Goal: Task Accomplishment & Management: Manage account settings

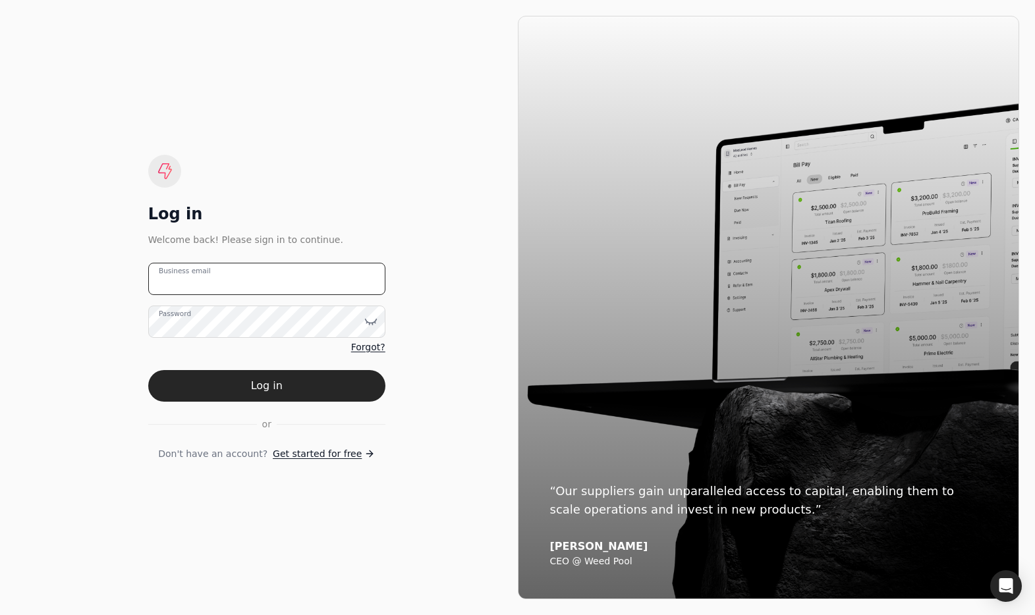
click at [313, 270] on email "Business email" at bounding box center [266, 279] width 237 height 32
drag, startPoint x: 275, startPoint y: 281, endPoint x: 103, endPoint y: 275, distance: 172.7
click at [103, 275] on div "Log in Welcome back! Please sign in to continue. apr Business email Password Fo…" at bounding box center [267, 308] width 502 height 584
type email "[EMAIL_ADDRESS][DOMAIN_NAME]"
click at [284, 380] on button "Log in" at bounding box center [266, 386] width 237 height 32
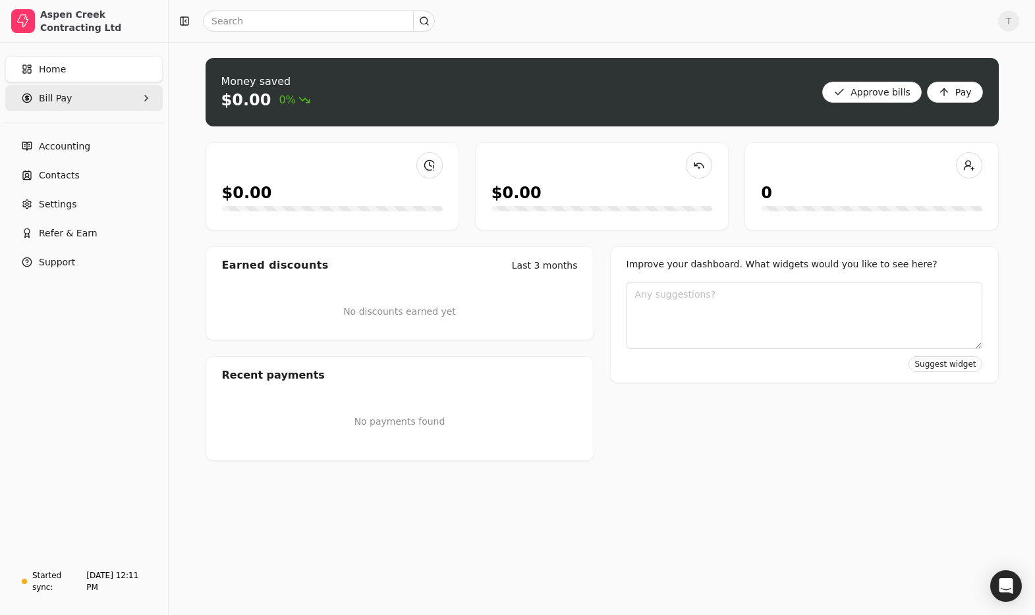
click at [65, 98] on span "Bill Pay" at bounding box center [55, 99] width 33 height 14
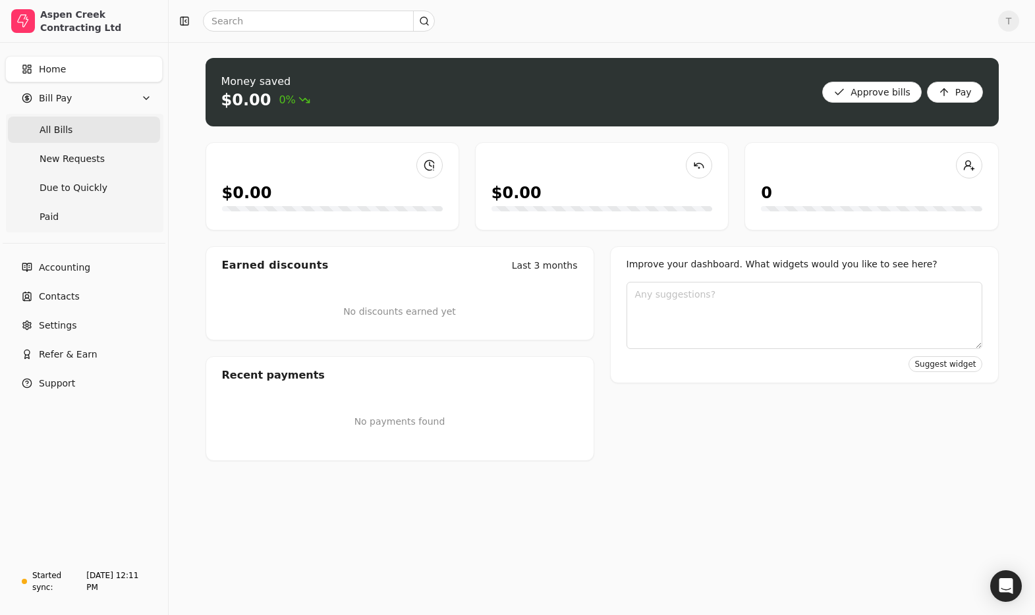
click at [76, 127] on Bills "All Bills" at bounding box center [84, 130] width 152 height 26
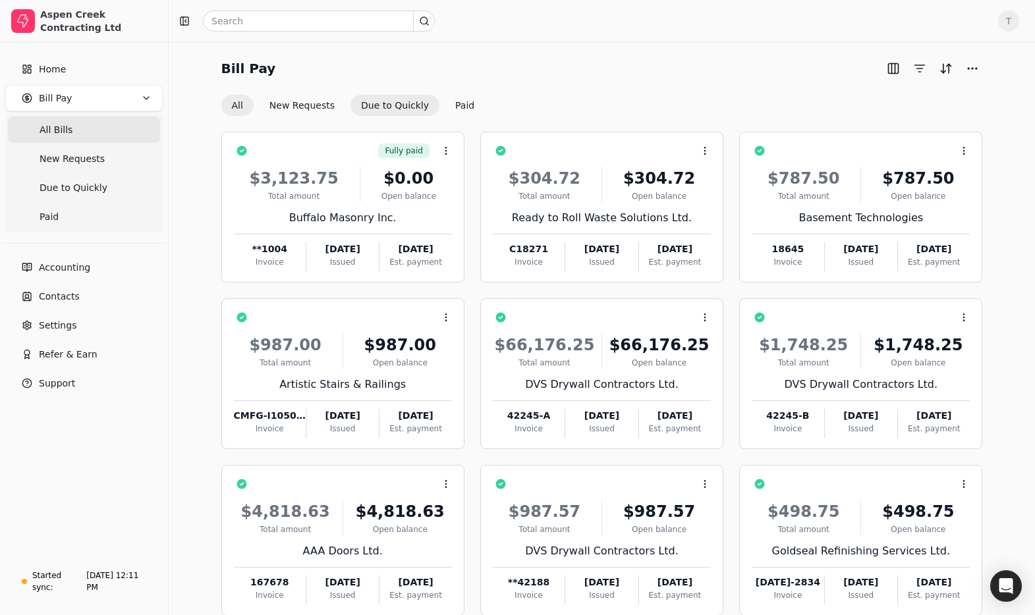
click at [400, 101] on button "Due to Quickly" at bounding box center [395, 105] width 89 height 21
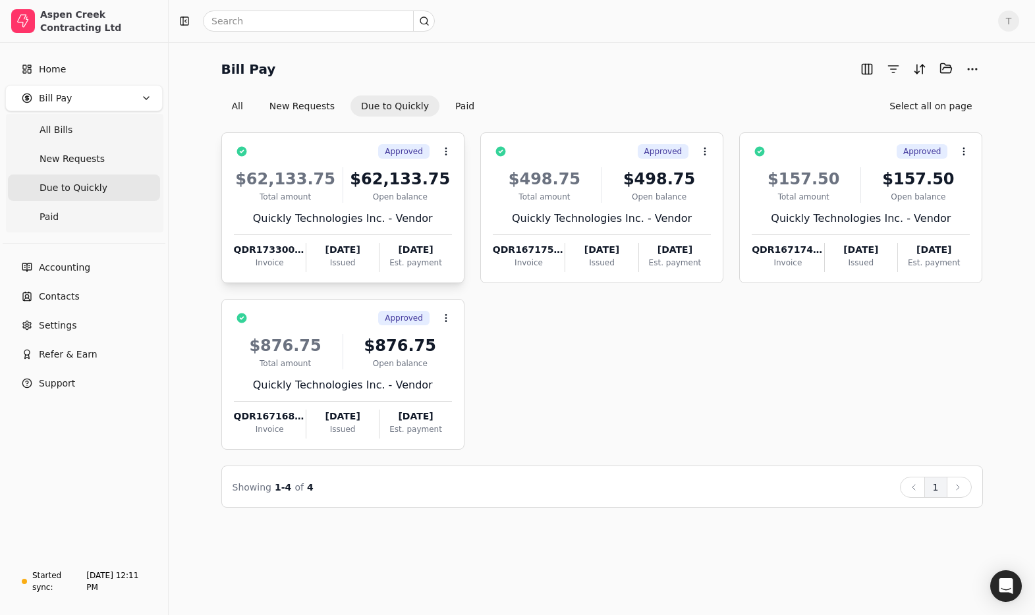
click at [369, 227] on div "$62,133.75 Total amount $62,133.75 Open balance Quickly Technologies Inc. - Ven…" at bounding box center [343, 215] width 218 height 113
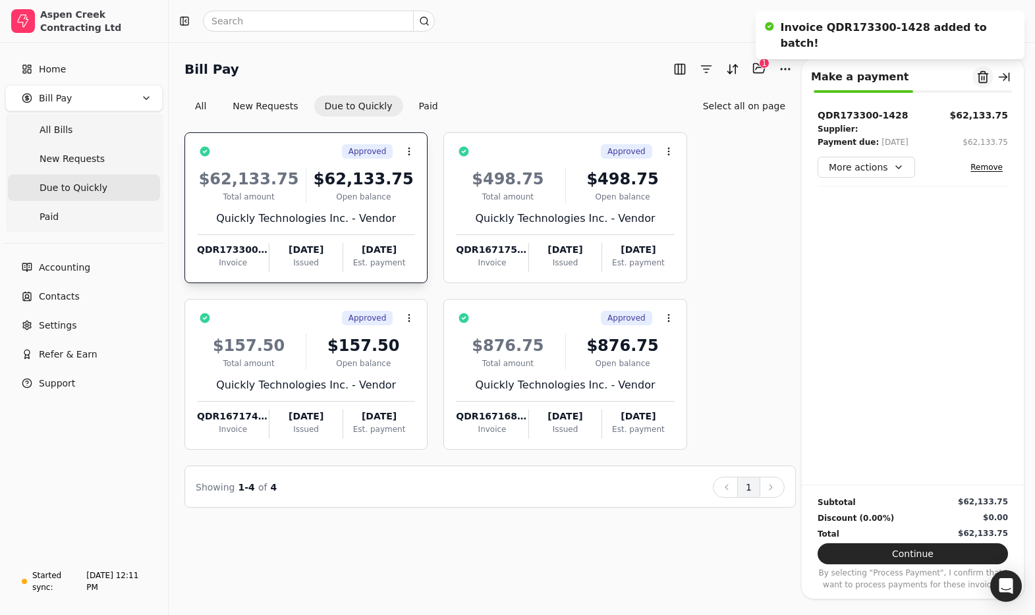
click at [984, 72] on button "Remove from batch" at bounding box center [983, 77] width 21 height 21
drag, startPoint x: 976, startPoint y: 146, endPoint x: 756, endPoint y: 152, distance: 220.8
click at [978, 146] on button "Yes" at bounding box center [989, 150] width 23 height 16
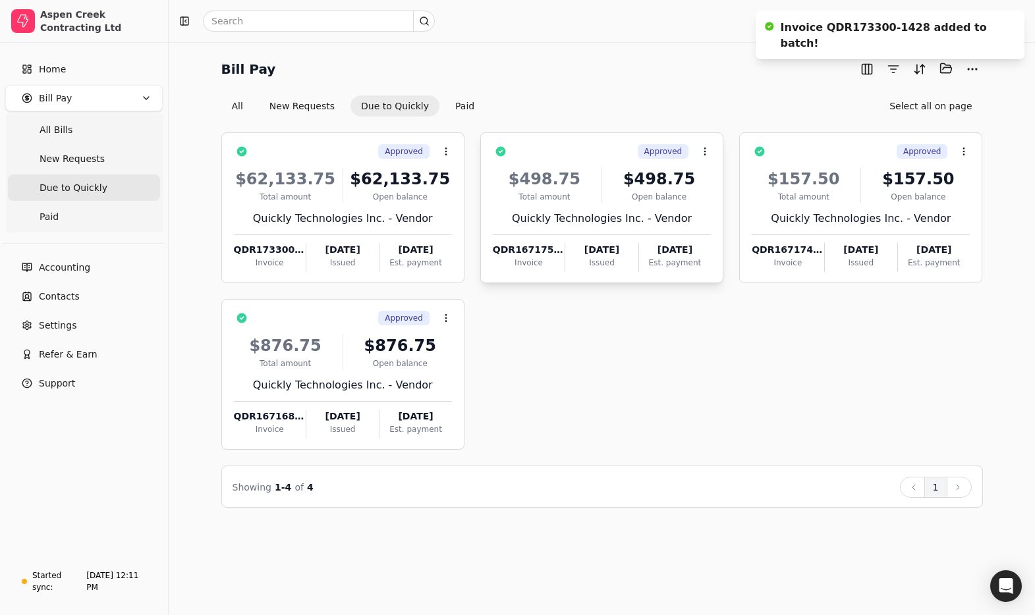
click at [596, 232] on div "$498.75 Total amount $498.75 Open balance Quickly Technologies Inc. - Vendor QD…" at bounding box center [602, 215] width 218 height 113
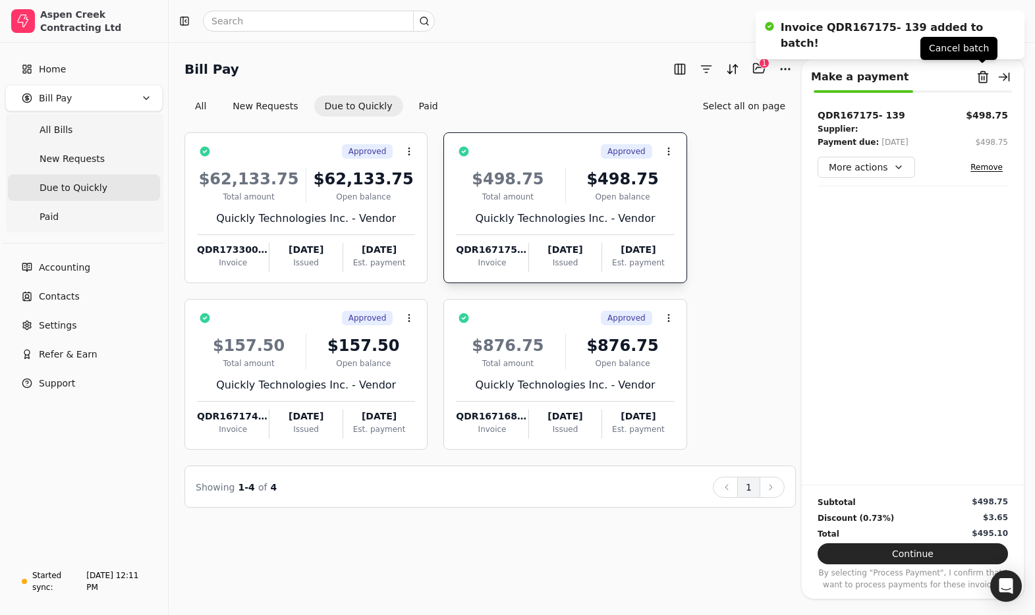
drag, startPoint x: 982, startPoint y: 73, endPoint x: 966, endPoint y: 75, distance: 15.9
click at [982, 73] on button "Remove from batch" at bounding box center [983, 77] width 21 height 21
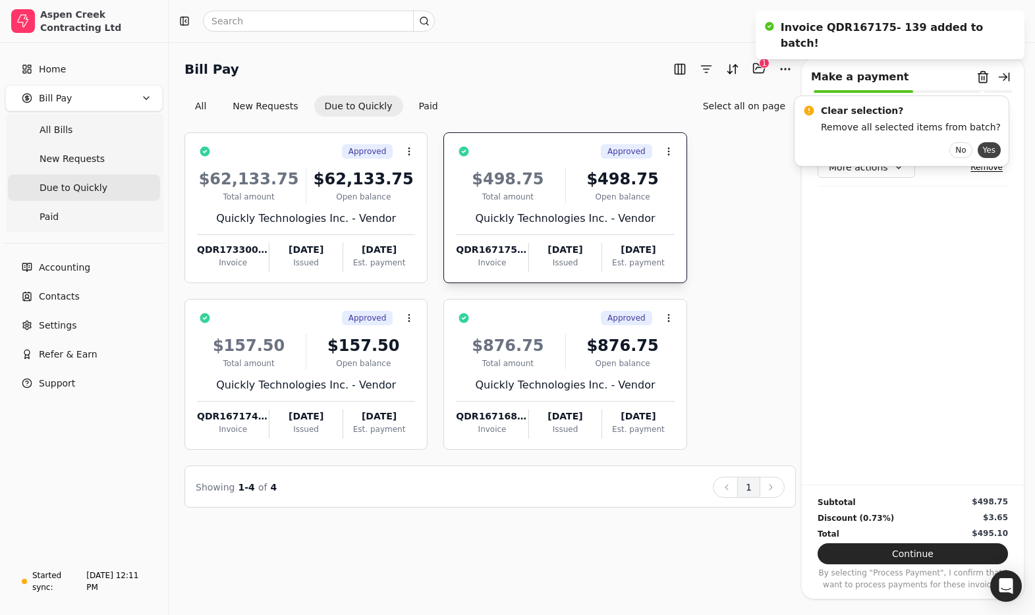
click at [978, 146] on button "Yes" at bounding box center [989, 150] width 23 height 16
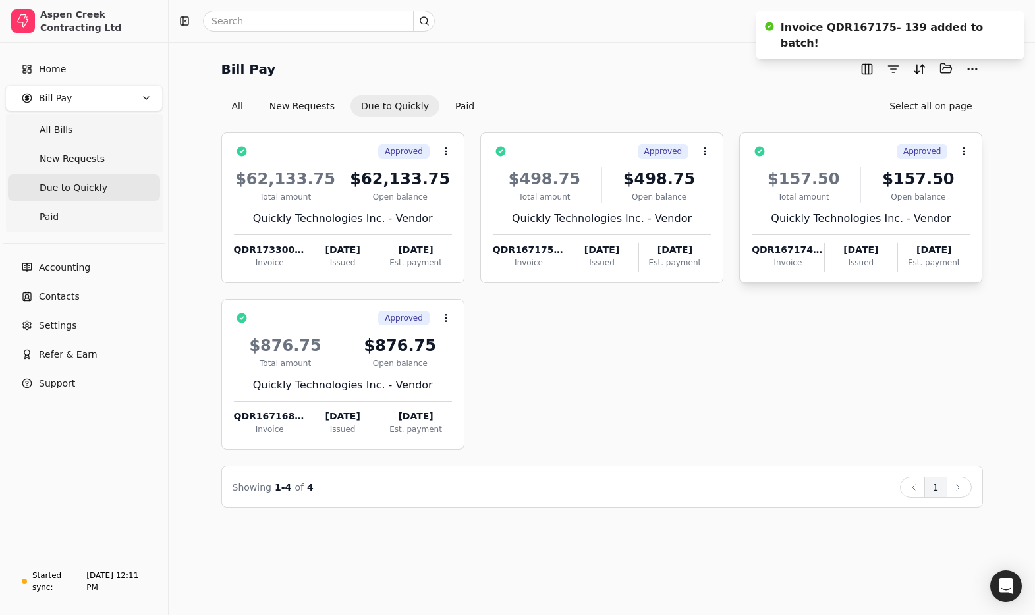
click at [776, 218] on div "Quickly Technologies Inc. - Vendor" at bounding box center [861, 219] width 218 height 16
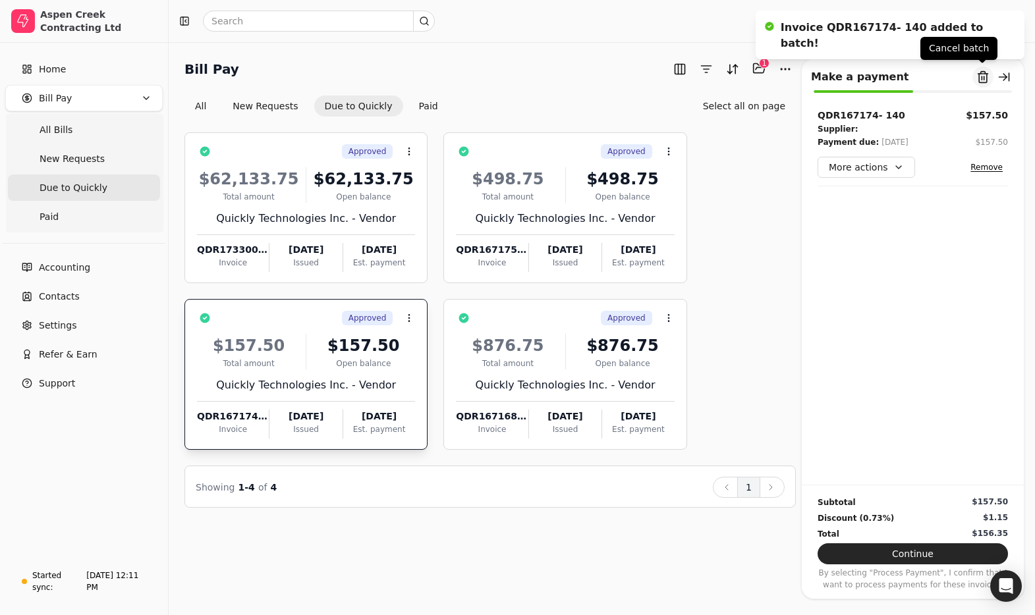
click at [983, 83] on button "Remove from batch" at bounding box center [983, 77] width 21 height 21
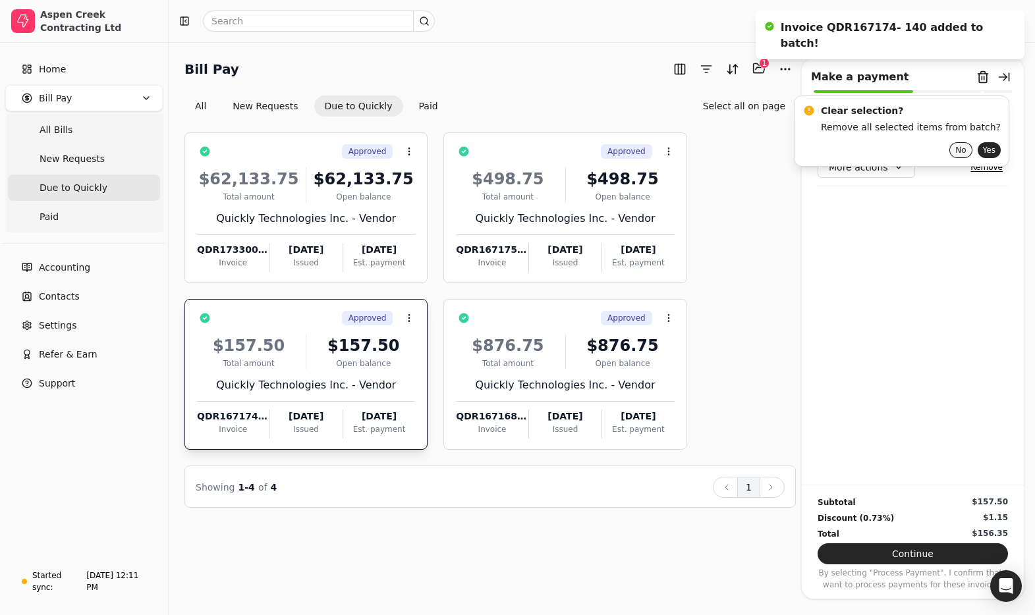
click at [978, 150] on button "Yes" at bounding box center [989, 150] width 23 height 16
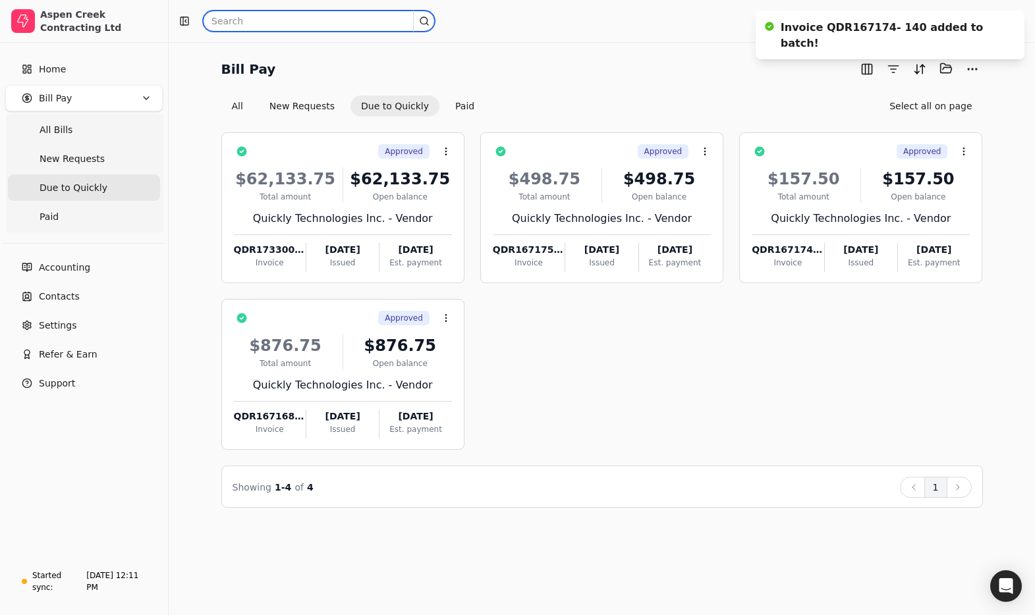
click at [336, 20] on input "text" at bounding box center [319, 21] width 232 height 21
paste input "2199"
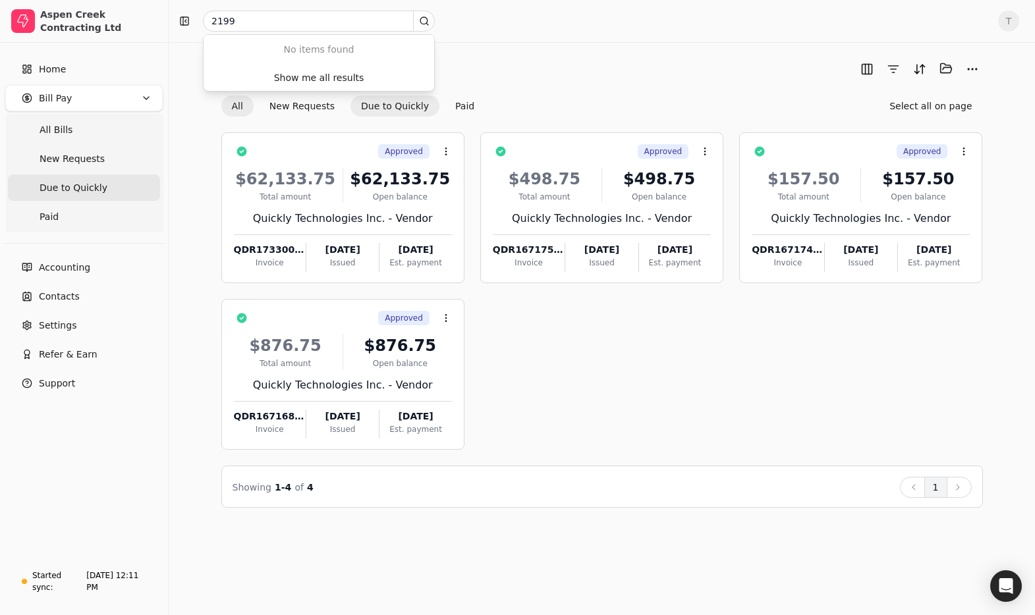
click at [240, 107] on button "All" at bounding box center [237, 106] width 32 height 21
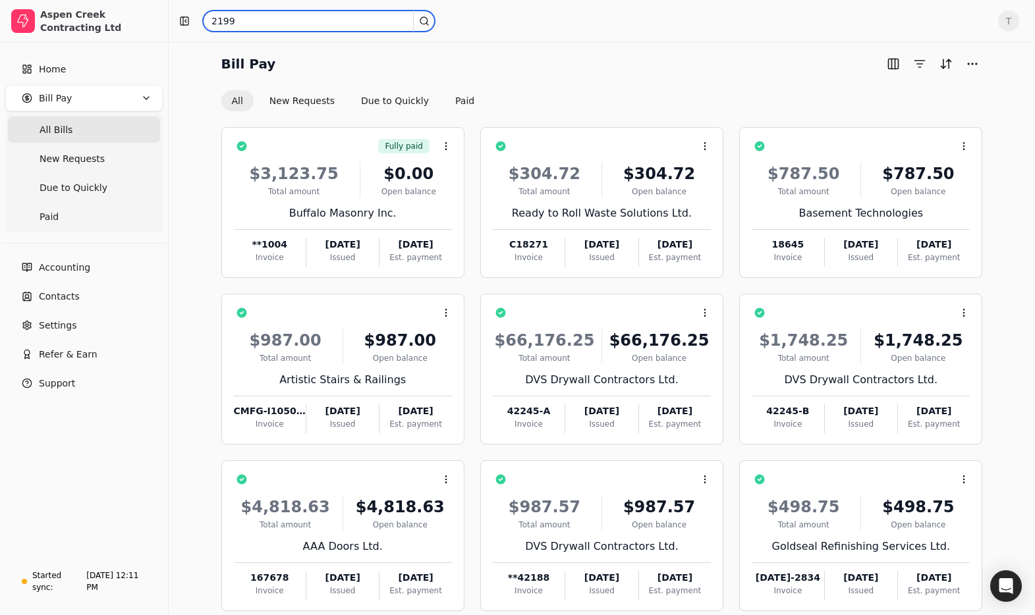
click at [286, 22] on input "2199" at bounding box center [319, 21] width 232 height 21
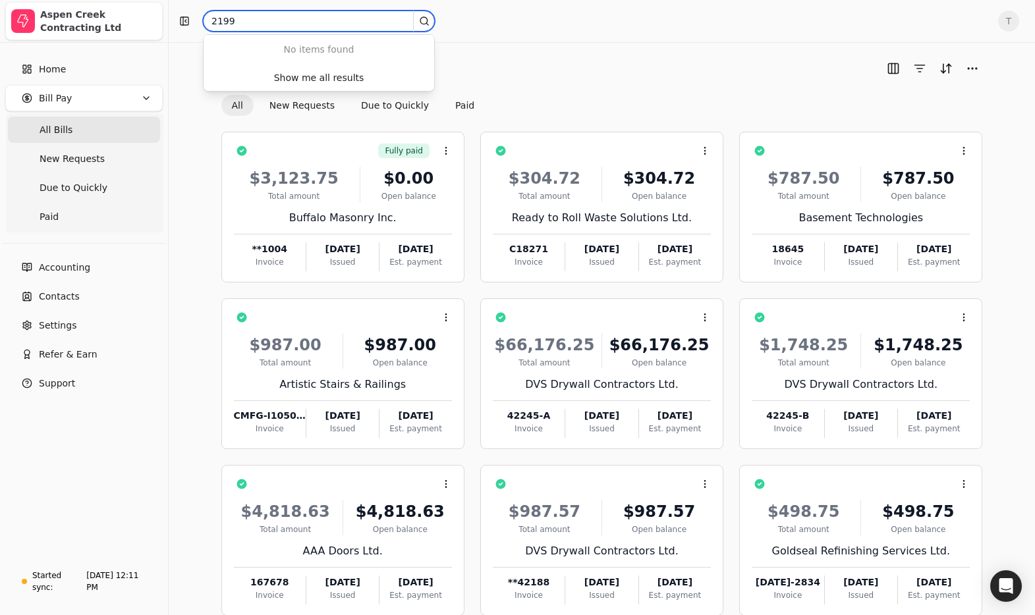
drag, startPoint x: 289, startPoint y: 22, endPoint x: 128, endPoint y: 3, distance: 161.2
click at [126, 4] on div "Aspen Creek Contracting Ltd Home Bill Pay All Bills New Requests Due to Quickly…" at bounding box center [517, 345] width 1035 height 690
type input "2205"
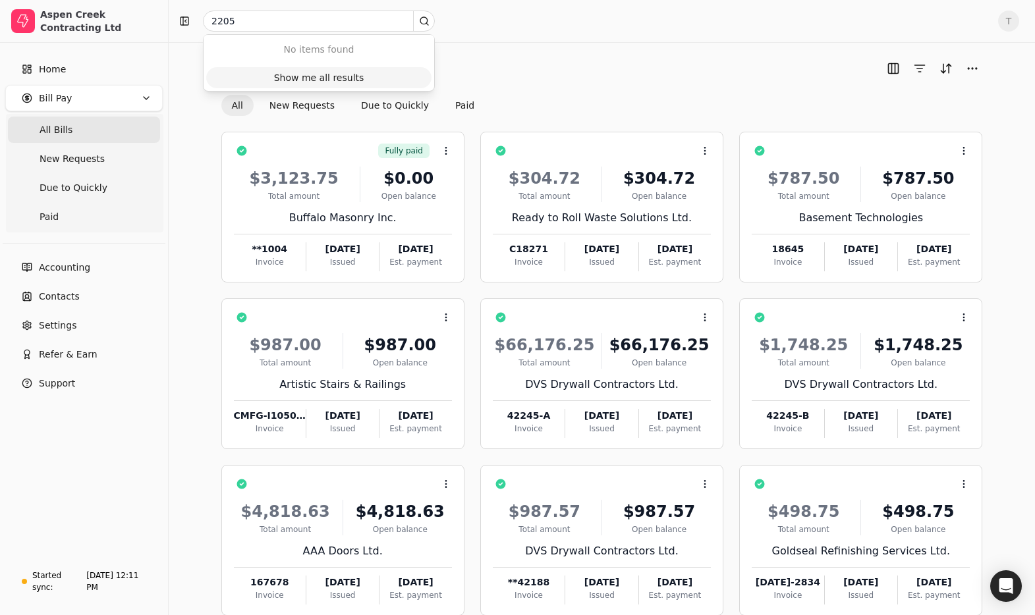
click at [346, 77] on div "Show me all results" at bounding box center [319, 78] width 90 height 14
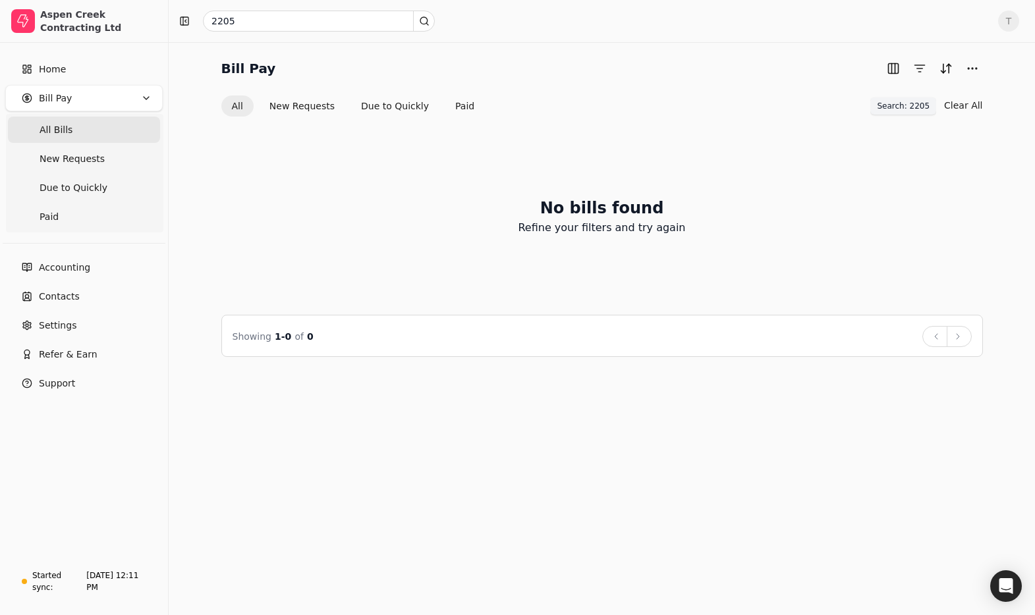
click at [915, 110] on span "Search: 2205" at bounding box center [903, 106] width 53 height 12
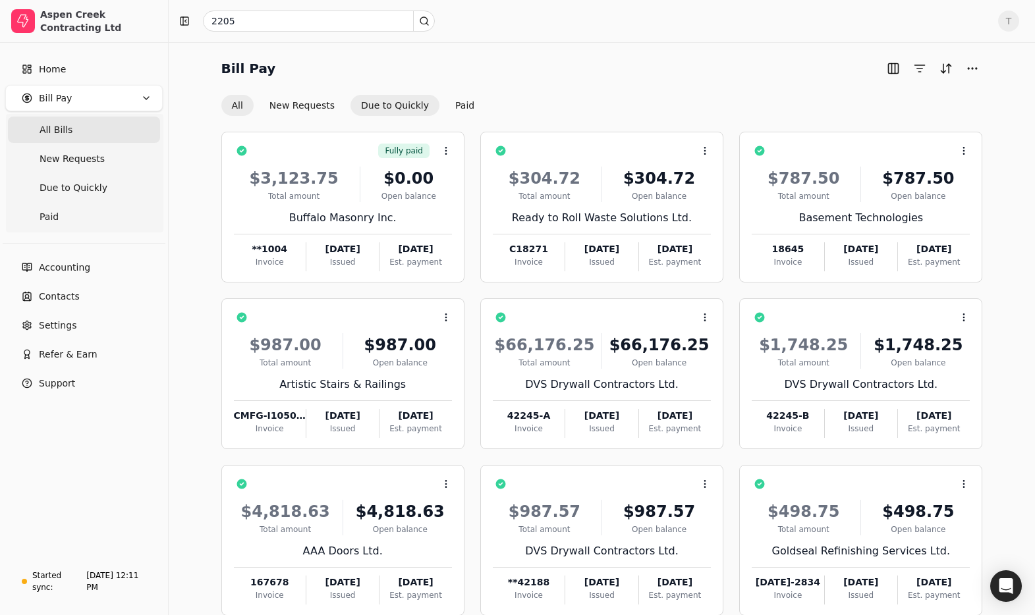
click at [386, 102] on button "Due to Quickly" at bounding box center [395, 105] width 89 height 21
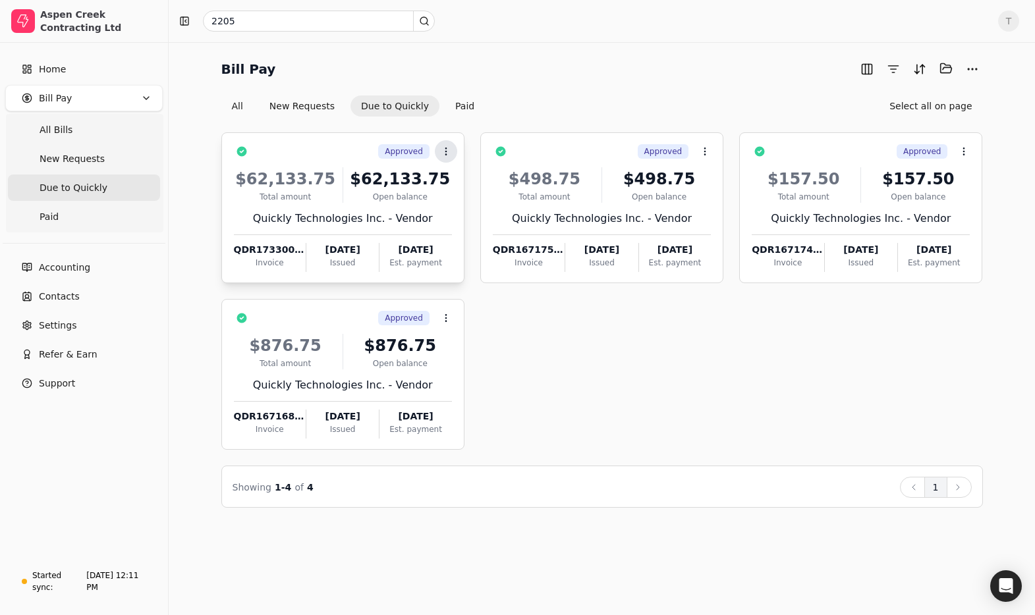
click at [443, 151] on icon at bounding box center [446, 151] width 11 height 11
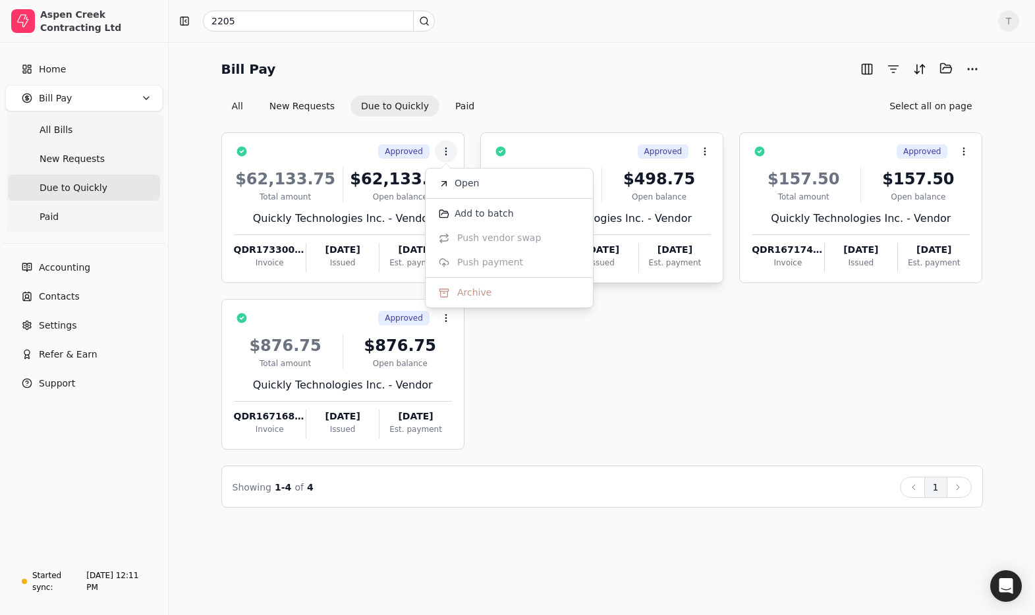
click at [486, 181] on li "Open" at bounding box center [509, 183] width 162 height 24
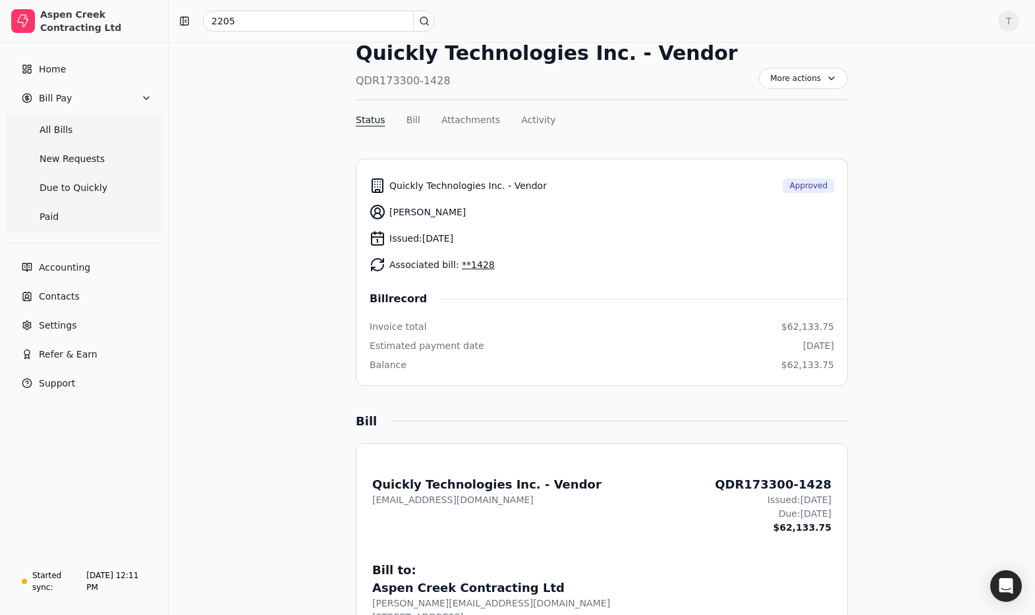
scroll to position [50, 0]
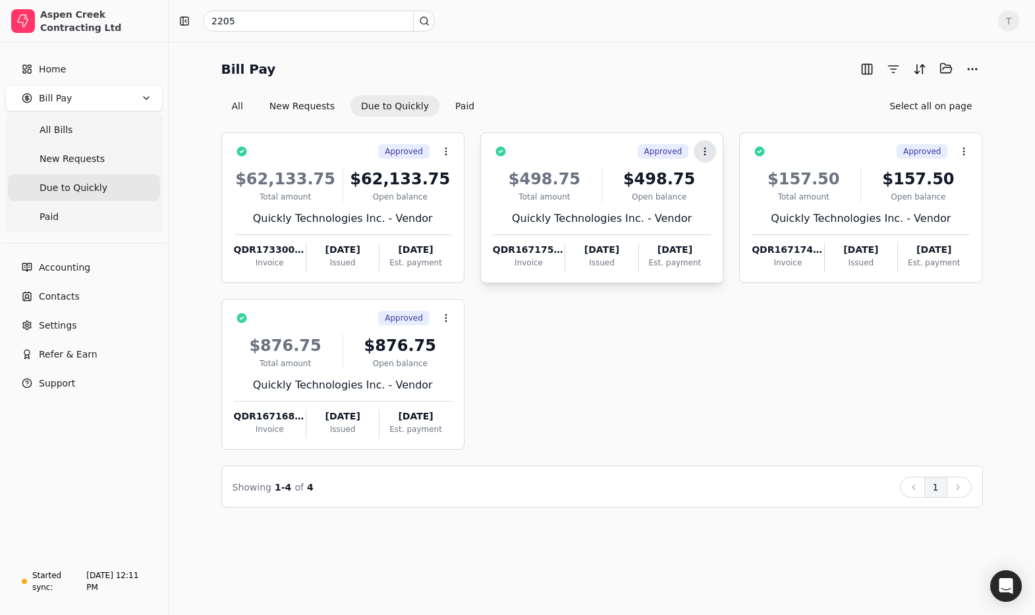
click at [707, 151] on icon at bounding box center [705, 151] width 11 height 11
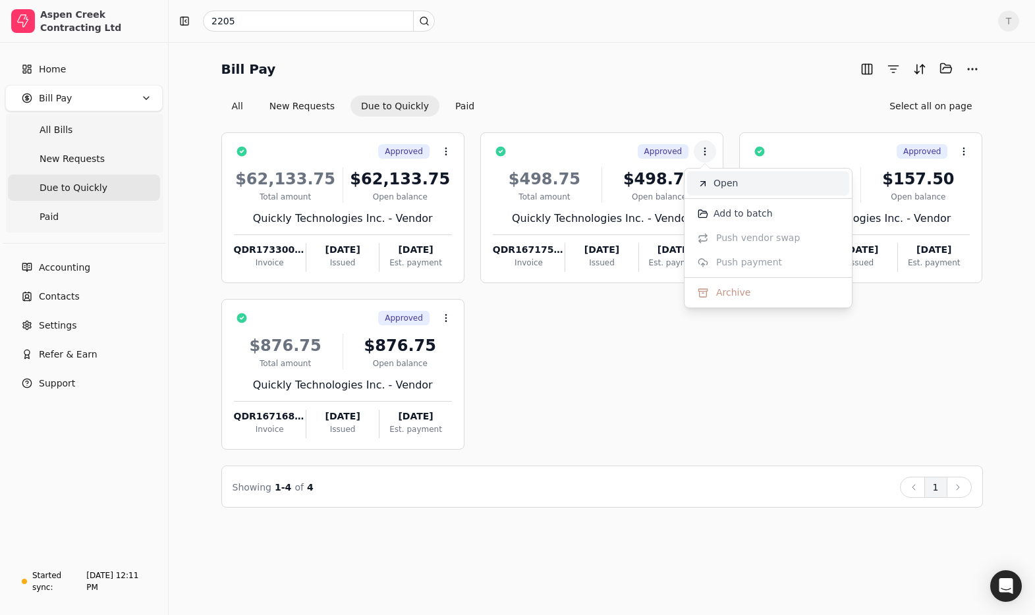
click at [714, 181] on span "Open" at bounding box center [726, 184] width 24 height 14
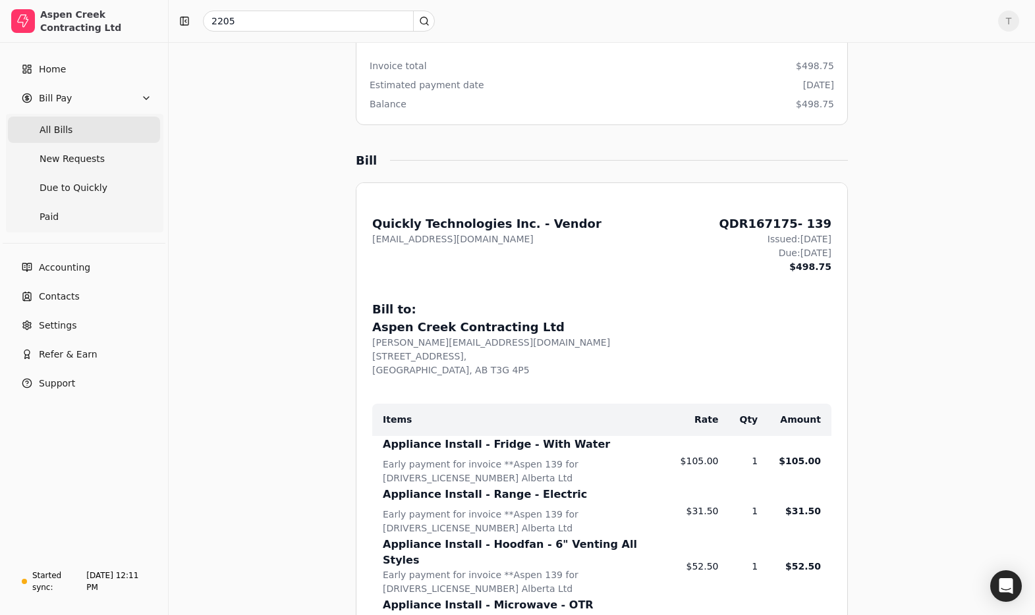
scroll to position [314, 0]
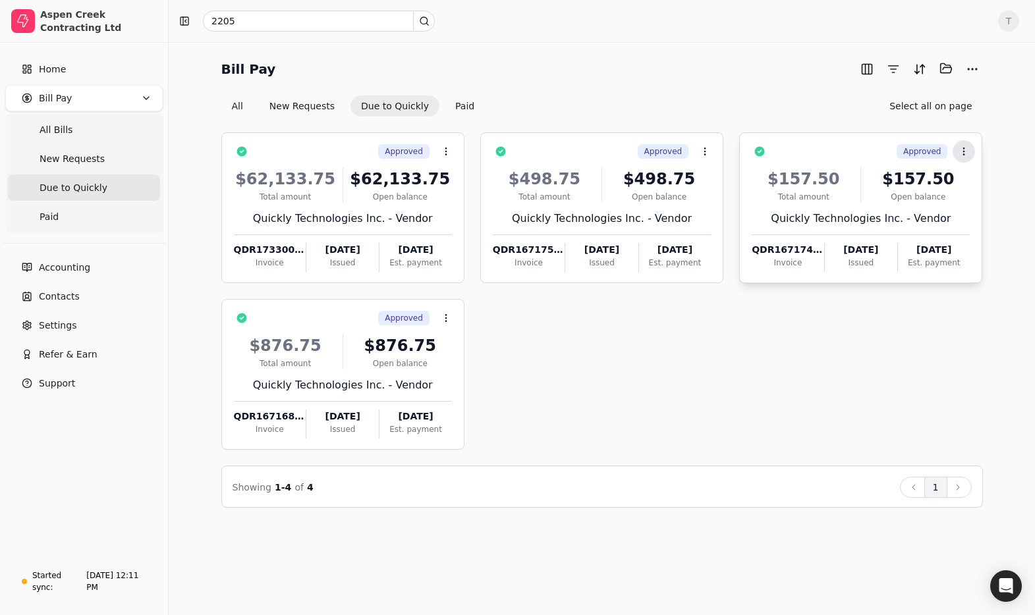
click at [965, 147] on icon at bounding box center [964, 151] width 11 height 11
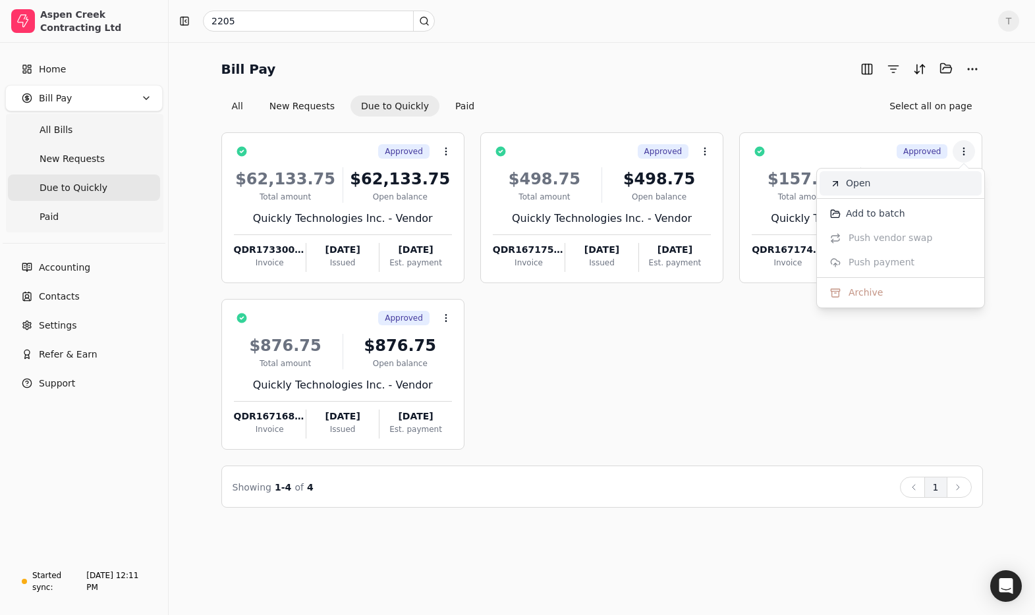
click at [953, 173] on li "Open" at bounding box center [901, 183] width 162 height 24
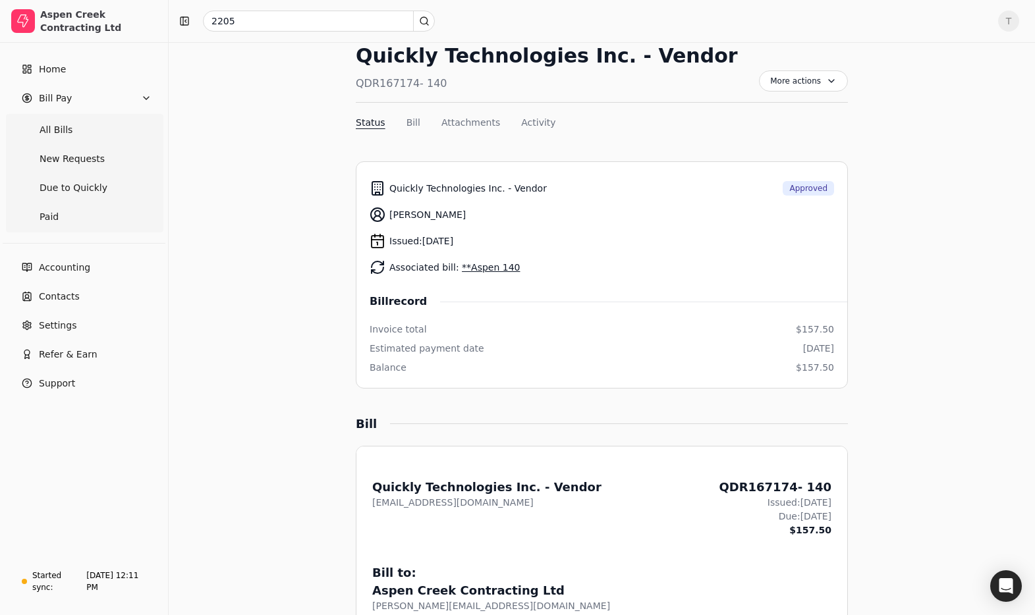
scroll to position [48, 0]
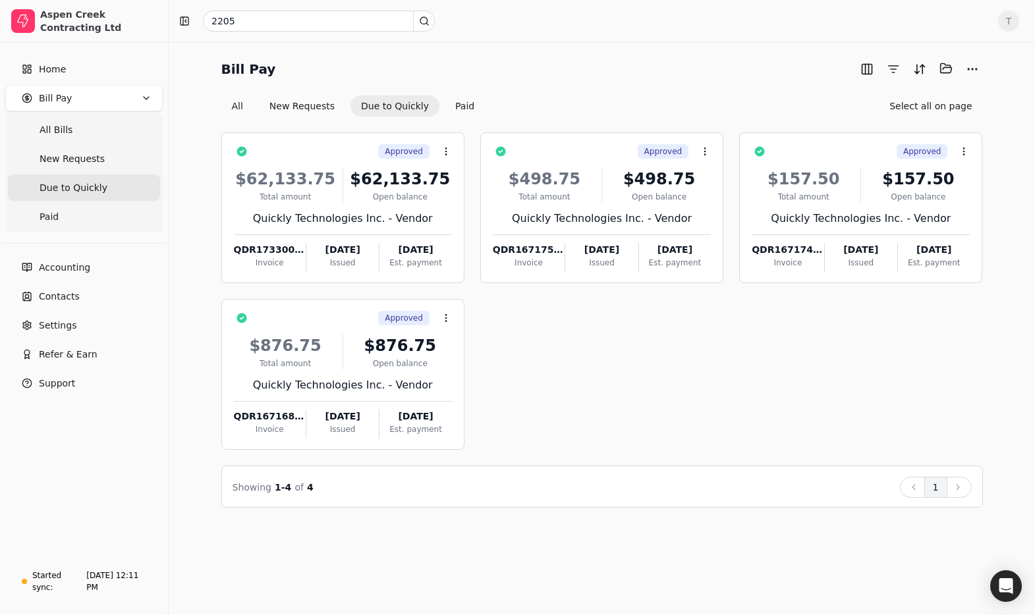
drag, startPoint x: 448, startPoint y: 317, endPoint x: 480, endPoint y: 332, distance: 35.7
click at [448, 317] on icon at bounding box center [446, 318] width 11 height 11
click at [488, 349] on li "Open" at bounding box center [509, 350] width 162 height 24
drag, startPoint x: 316, startPoint y: 105, endPoint x: 526, endPoint y: 120, distance: 210.7
click at [316, 105] on button "New Requests" at bounding box center [302, 106] width 86 height 21
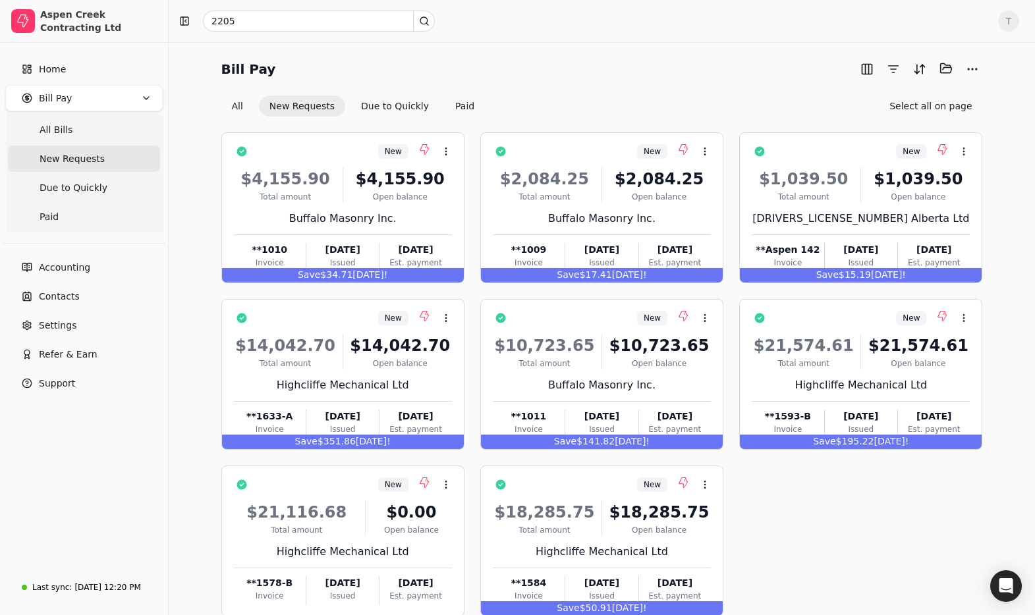
drag, startPoint x: 403, startPoint y: 109, endPoint x: 451, endPoint y: 117, distance: 48.0
click at [403, 109] on button "Due to Quickly" at bounding box center [395, 106] width 89 height 21
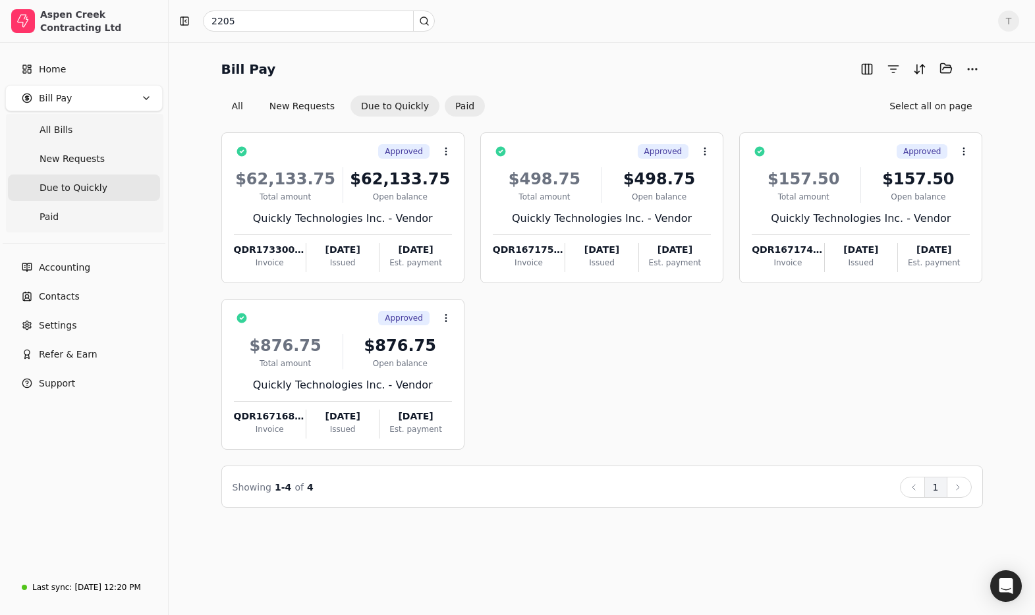
click at [455, 109] on button "Paid" at bounding box center [465, 106] width 40 height 21
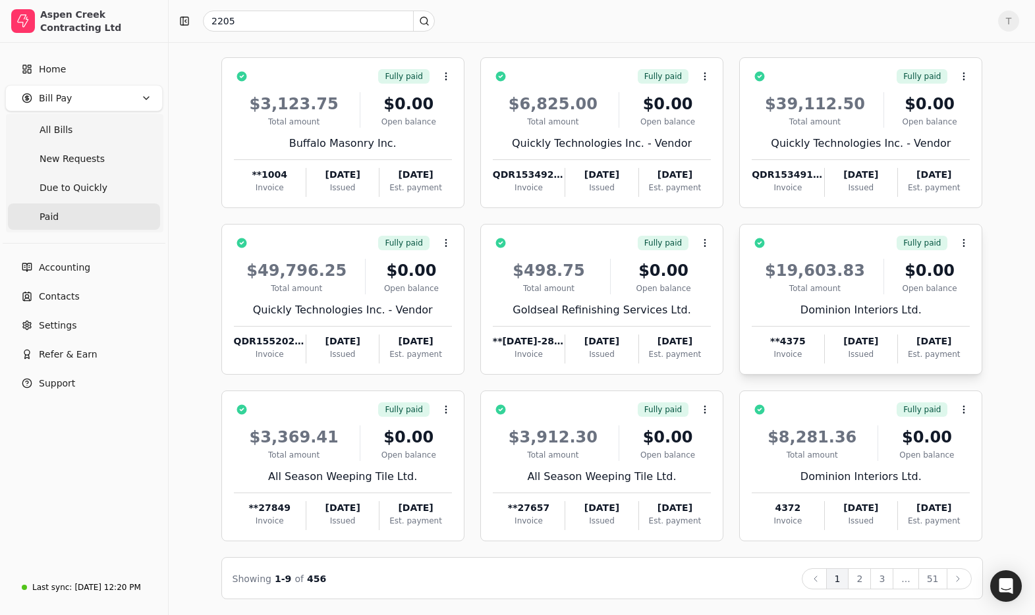
scroll to position [72, 0]
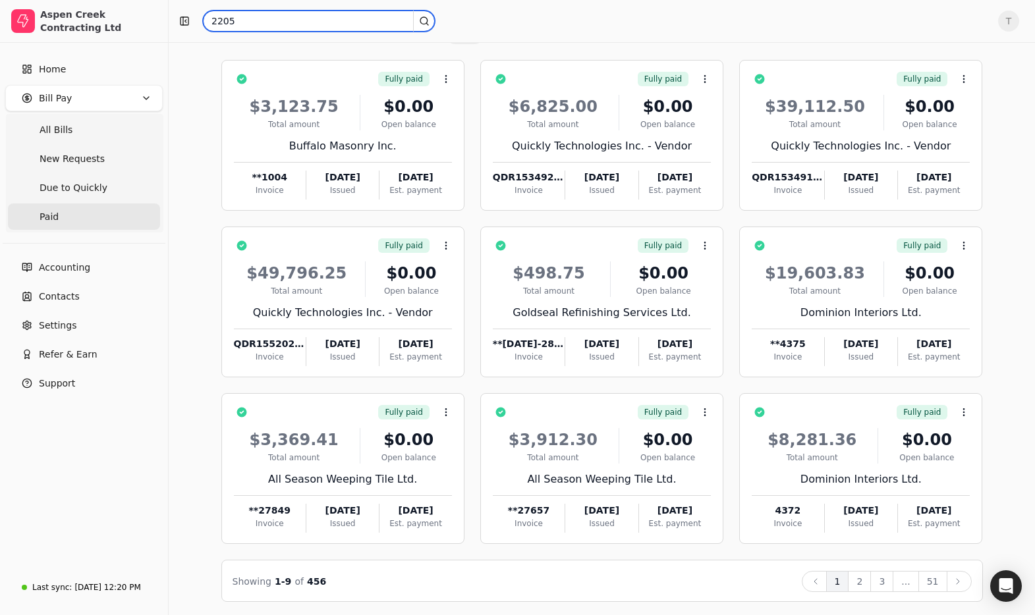
click at [281, 23] on input "2205" at bounding box center [319, 21] width 232 height 21
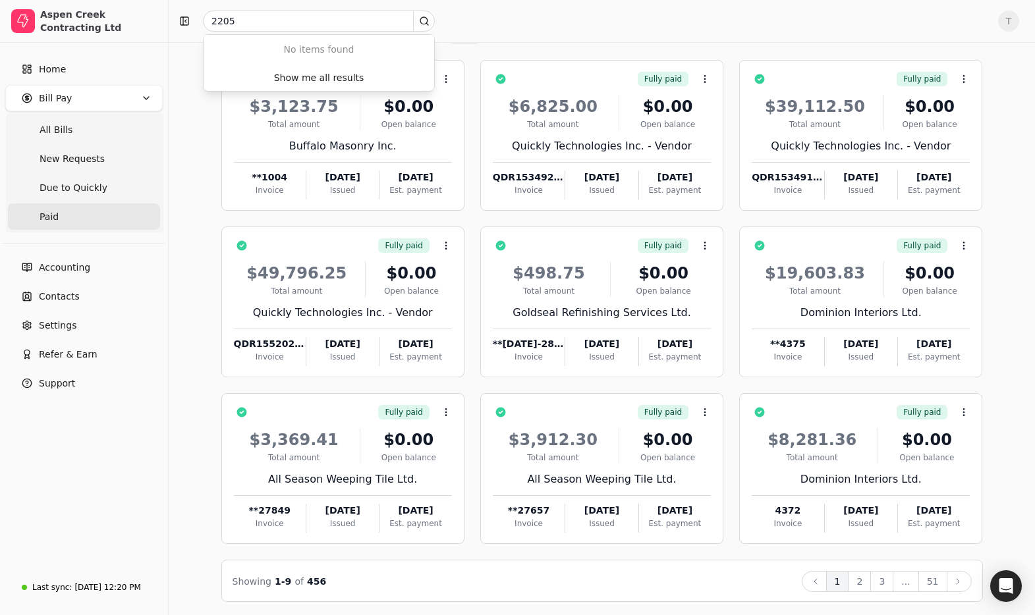
click at [531, 31] on div "2205" at bounding box center [581, 21] width 814 height 21
click at [935, 584] on button "51" at bounding box center [932, 581] width 29 height 21
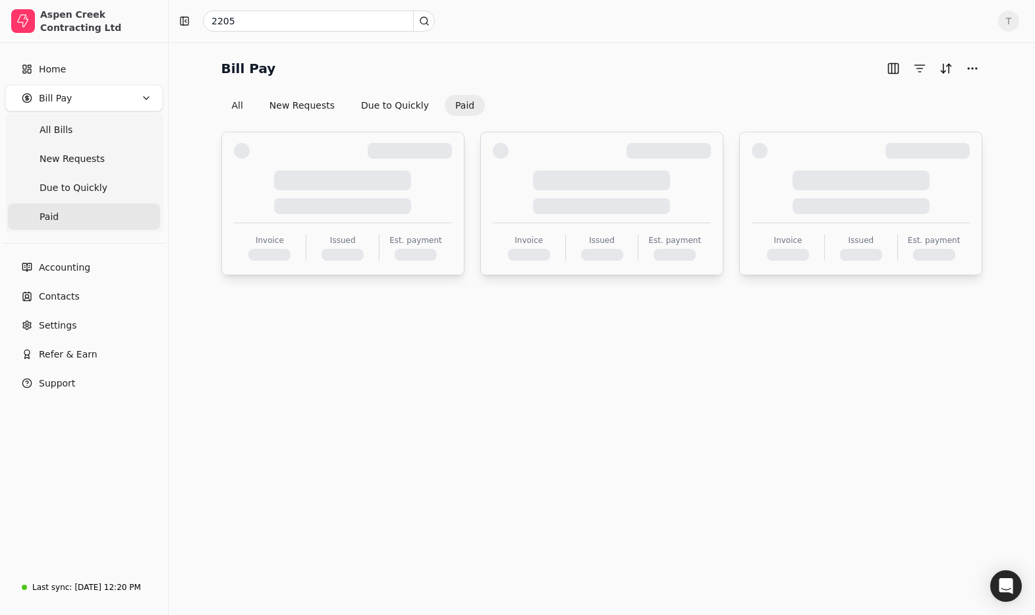
scroll to position [0, 0]
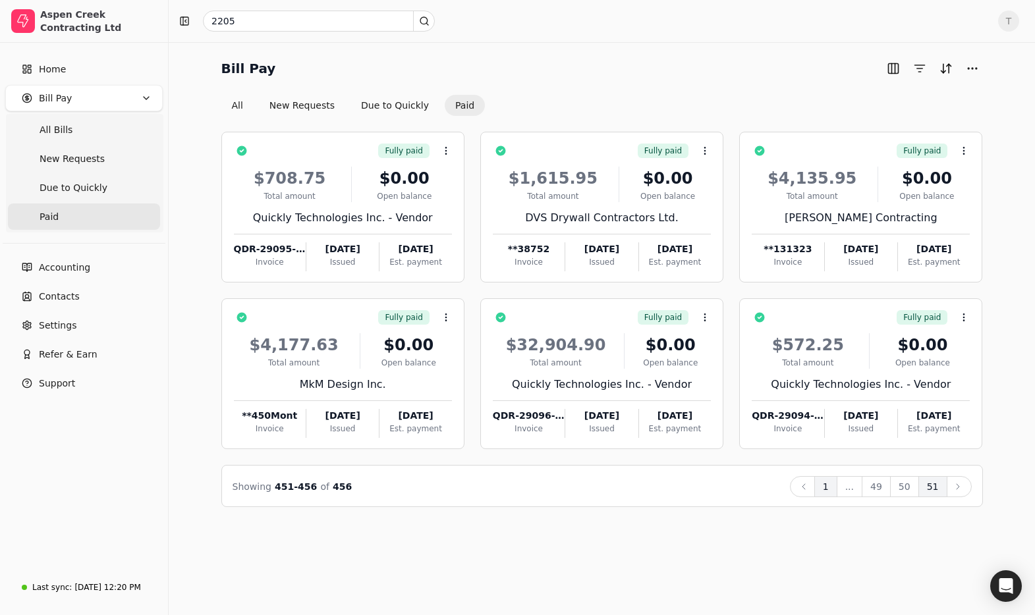
click at [831, 487] on button "1" at bounding box center [825, 486] width 23 height 21
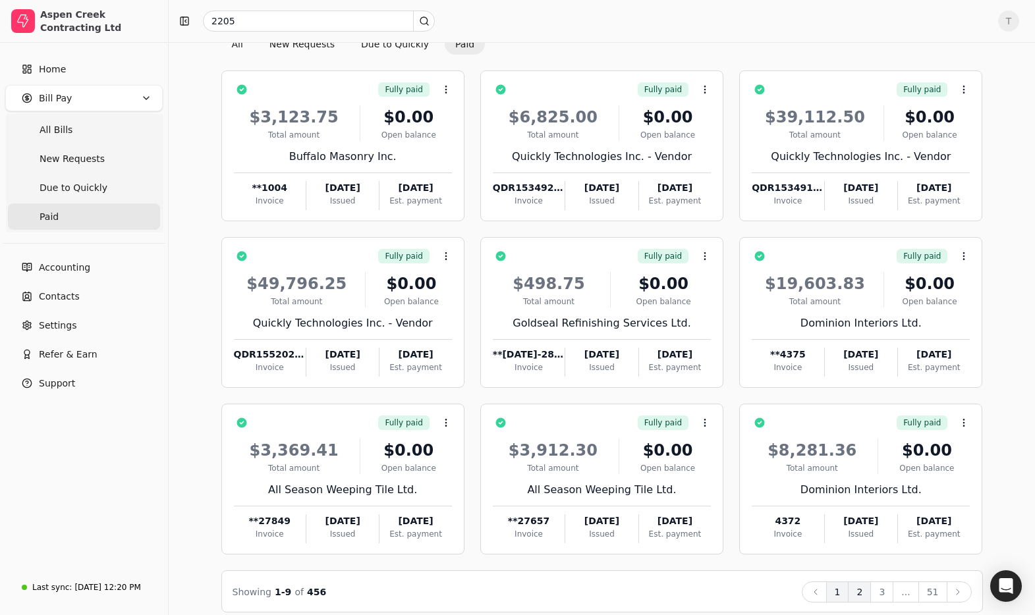
scroll to position [65, 0]
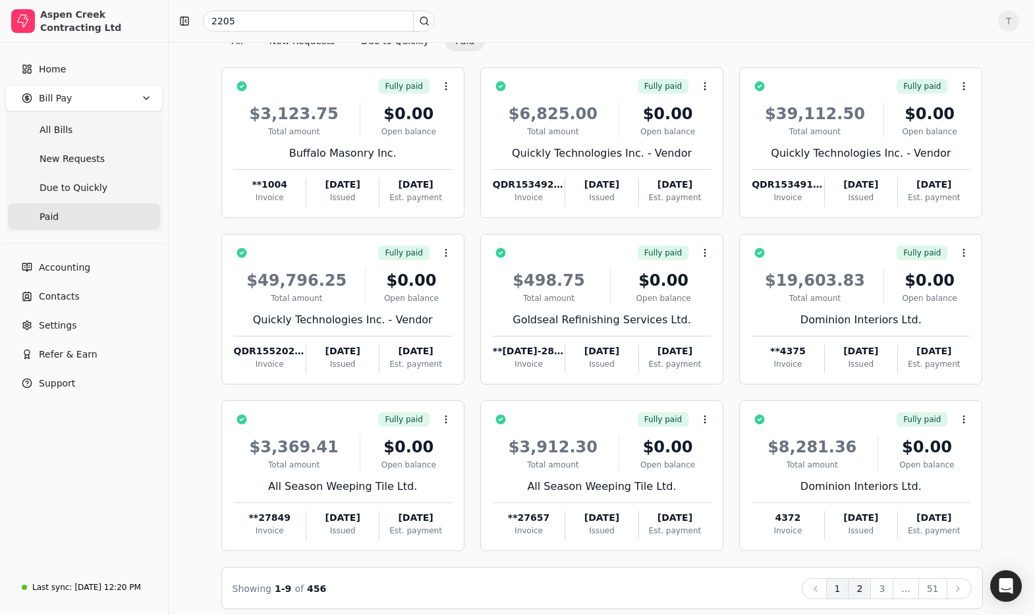
click at [866, 593] on button "2" at bounding box center [859, 588] width 23 height 21
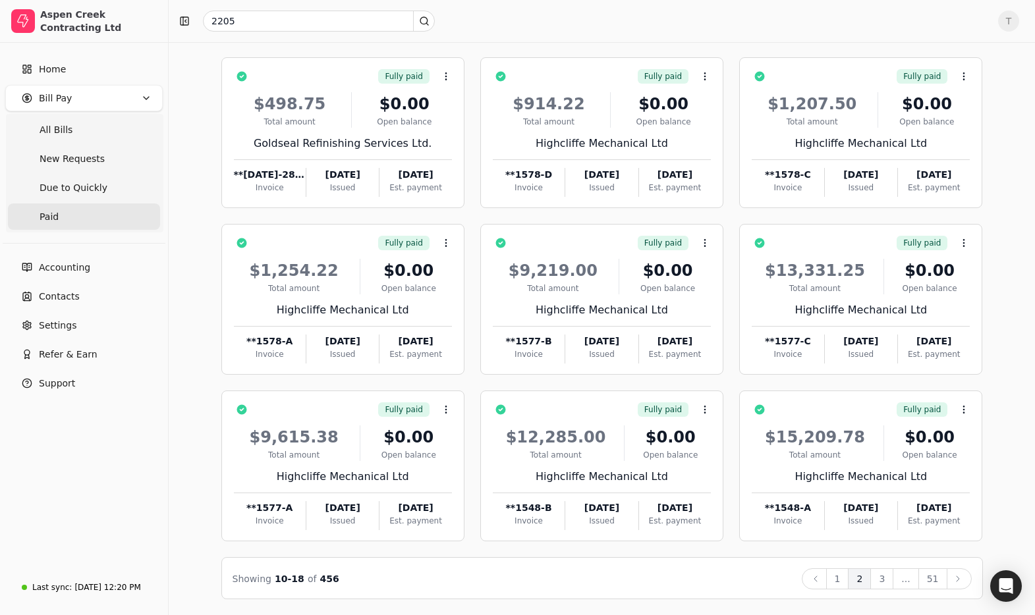
scroll to position [73, 0]
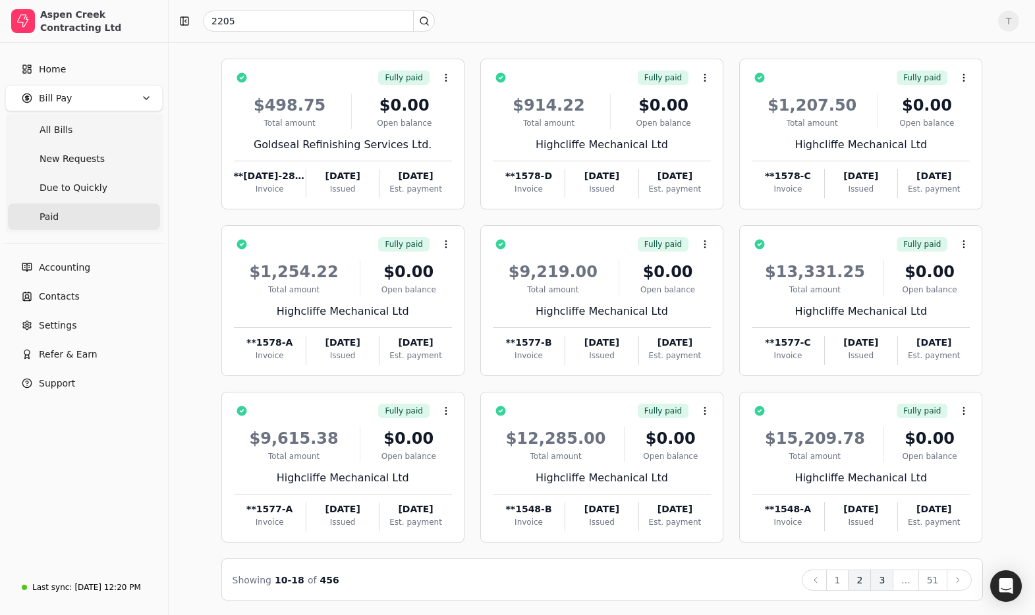
click at [874, 582] on button "3" at bounding box center [881, 580] width 23 height 21
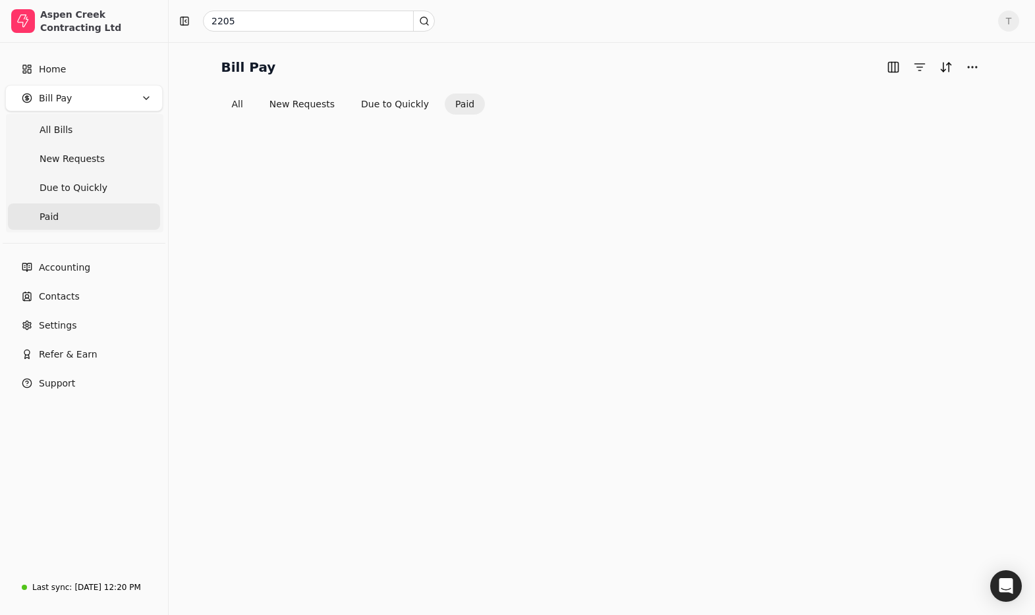
scroll to position [74, 0]
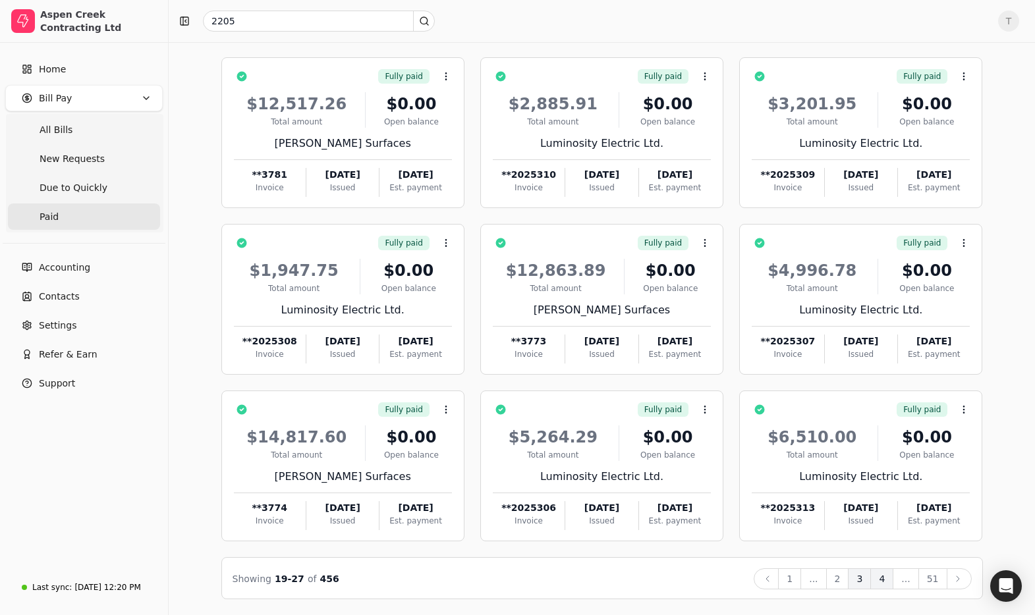
click at [888, 577] on button "4" at bounding box center [881, 579] width 23 height 21
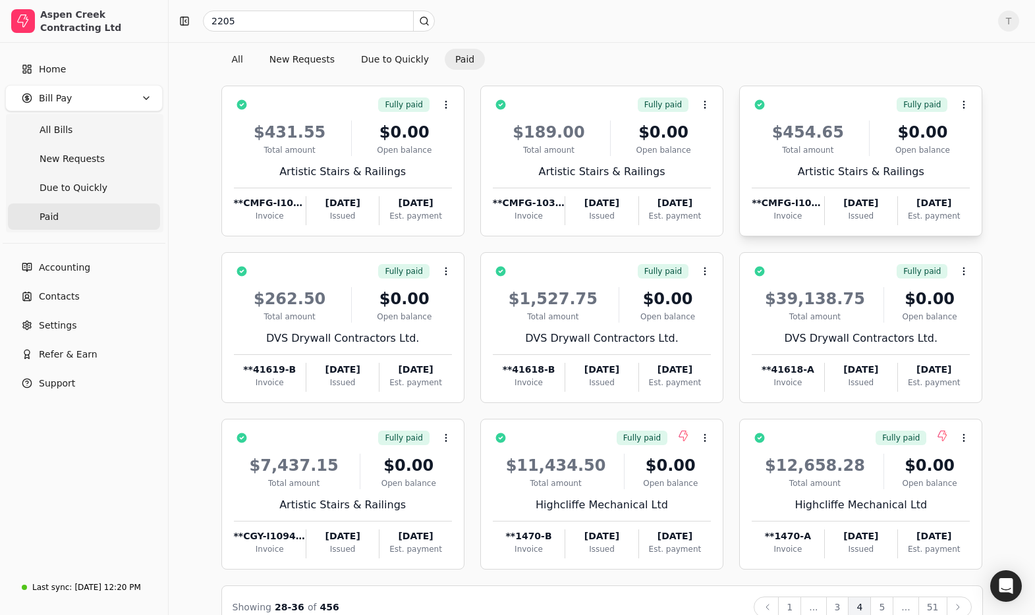
scroll to position [0, 0]
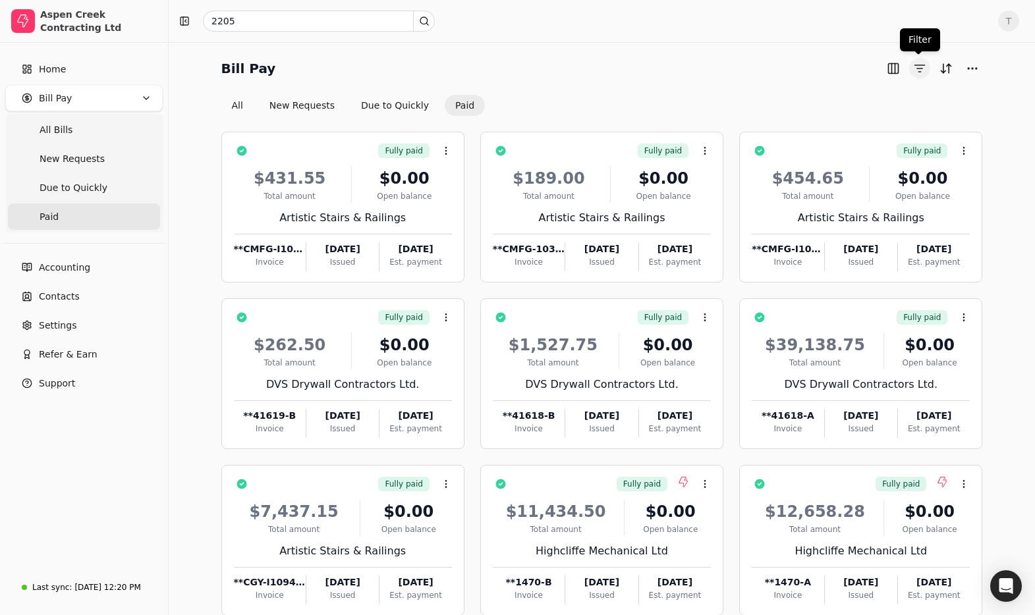
click at [925, 72] on button "button" at bounding box center [919, 68] width 21 height 21
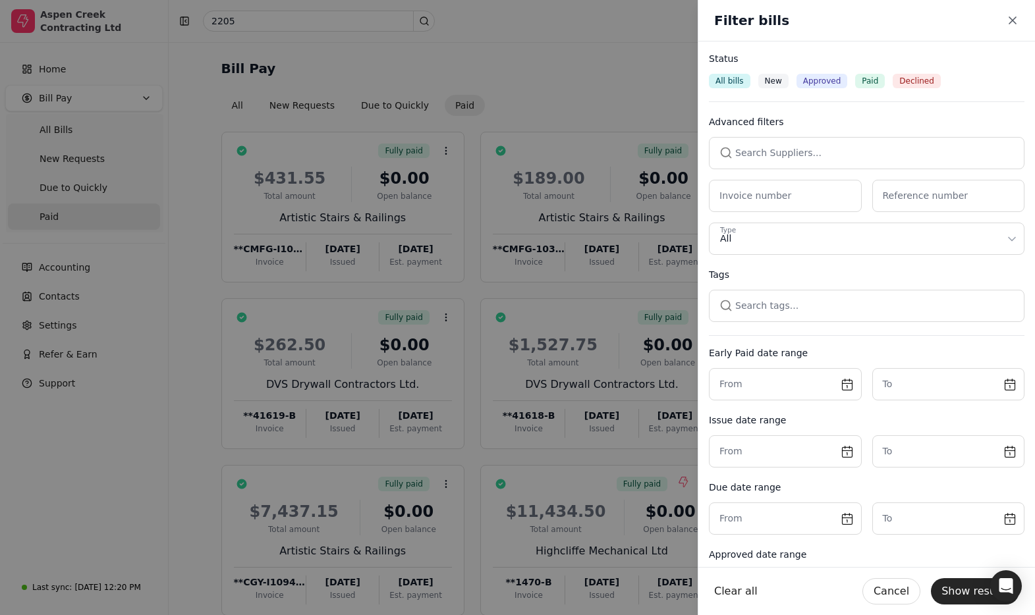
click at [820, 82] on span "Approved" at bounding box center [822, 81] width 38 height 12
click at [960, 594] on button "Show results" at bounding box center [975, 591] width 88 height 26
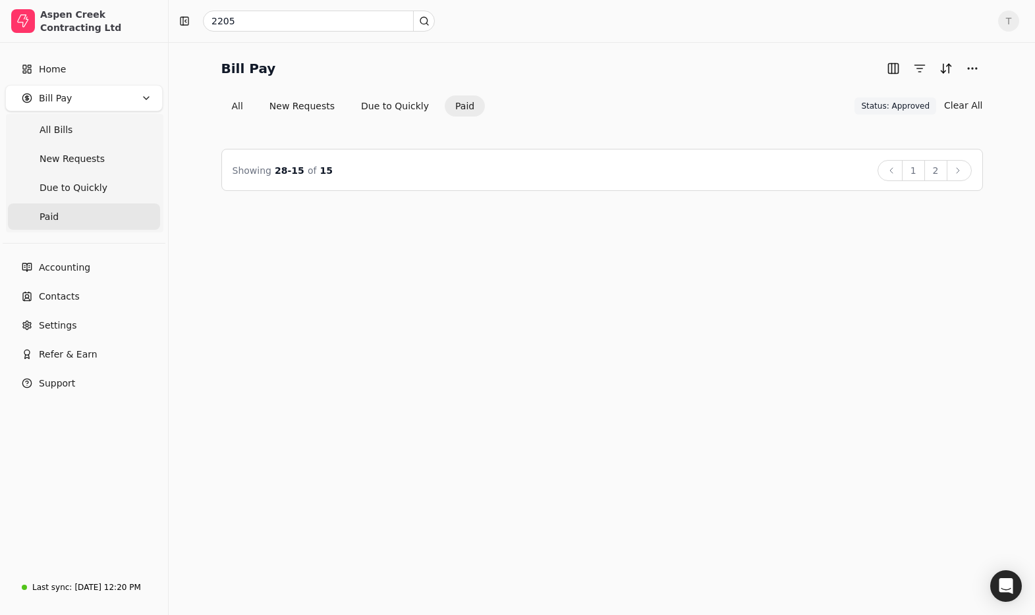
drag, startPoint x: 897, startPoint y: 109, endPoint x: 889, endPoint y: 123, distance: 15.9
click at [897, 109] on span "Status: Approved" at bounding box center [895, 106] width 69 height 12
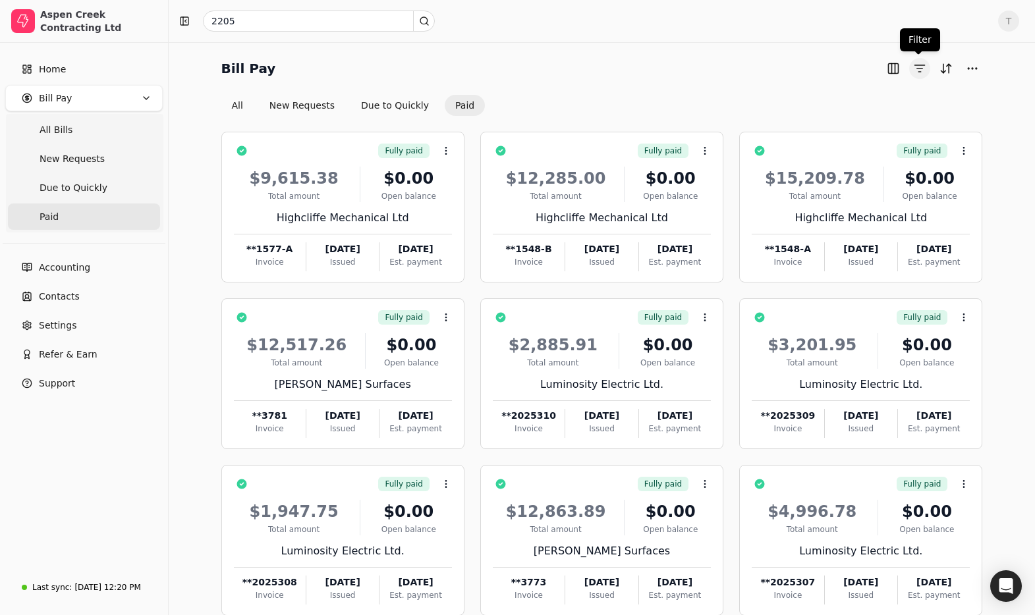
click at [922, 69] on button "button" at bounding box center [919, 68] width 21 height 21
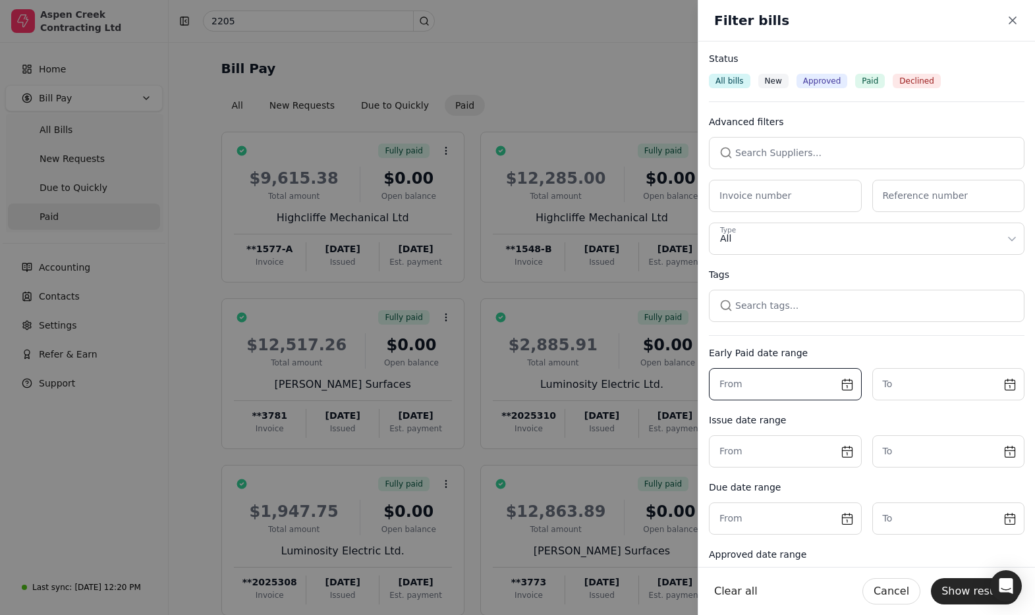
click at [839, 376] on input "text" at bounding box center [785, 384] width 153 height 32
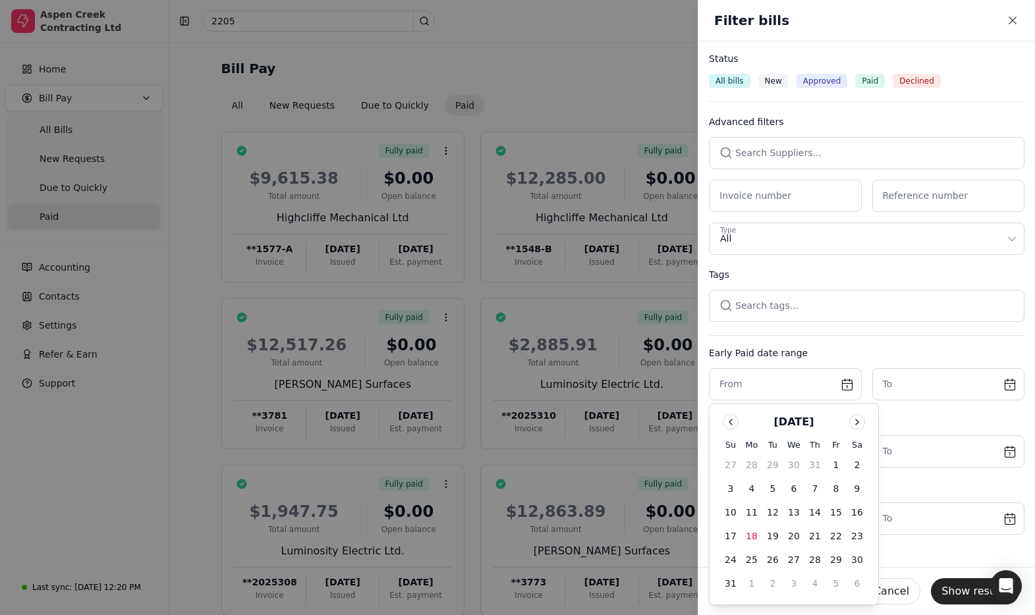
click at [864, 353] on div "Early Paid date range" at bounding box center [867, 354] width 316 height 14
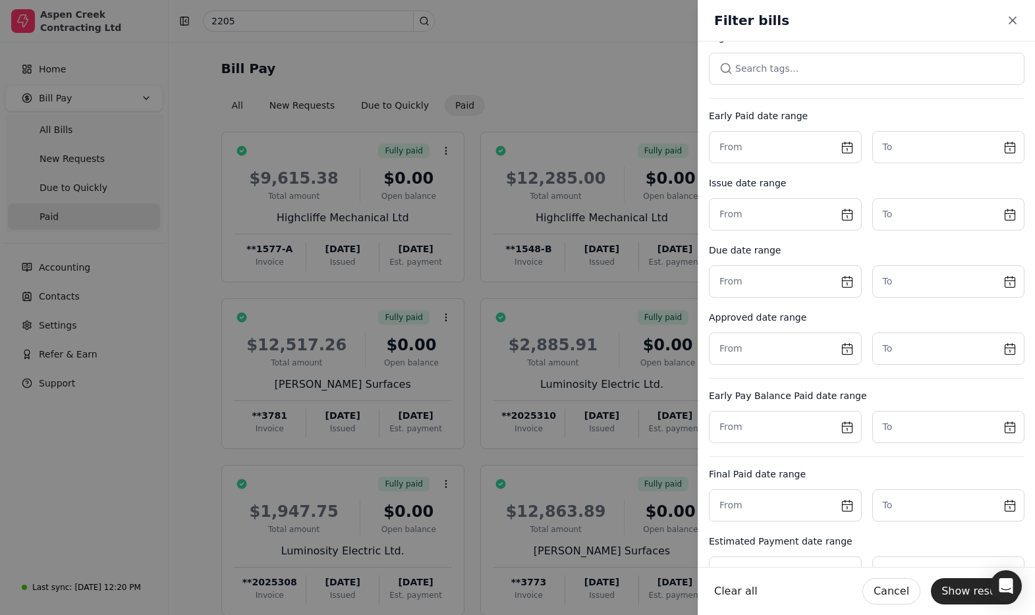
scroll to position [283, 0]
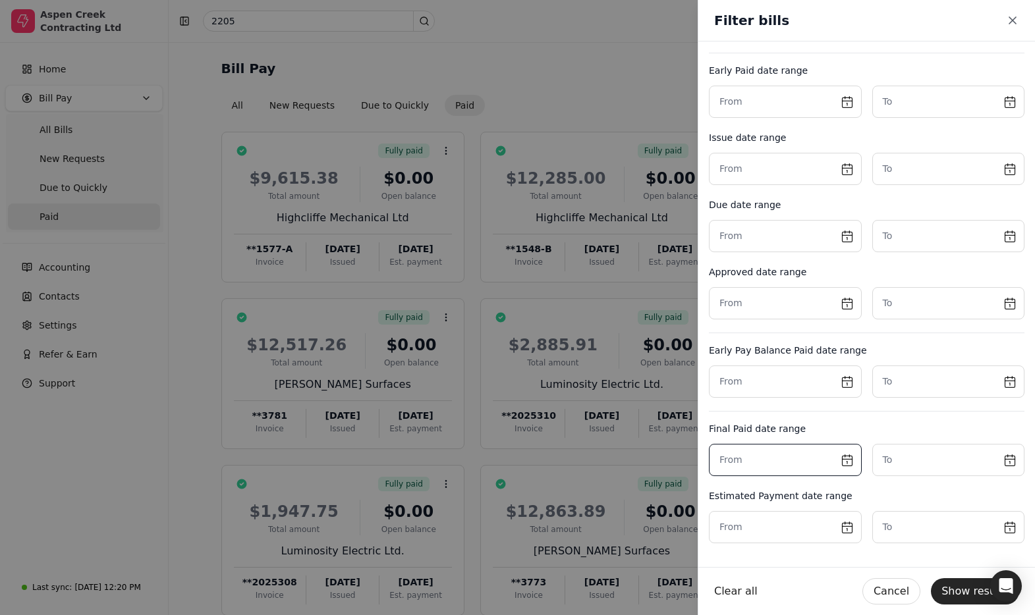
click at [839, 472] on input "text" at bounding box center [785, 460] width 153 height 32
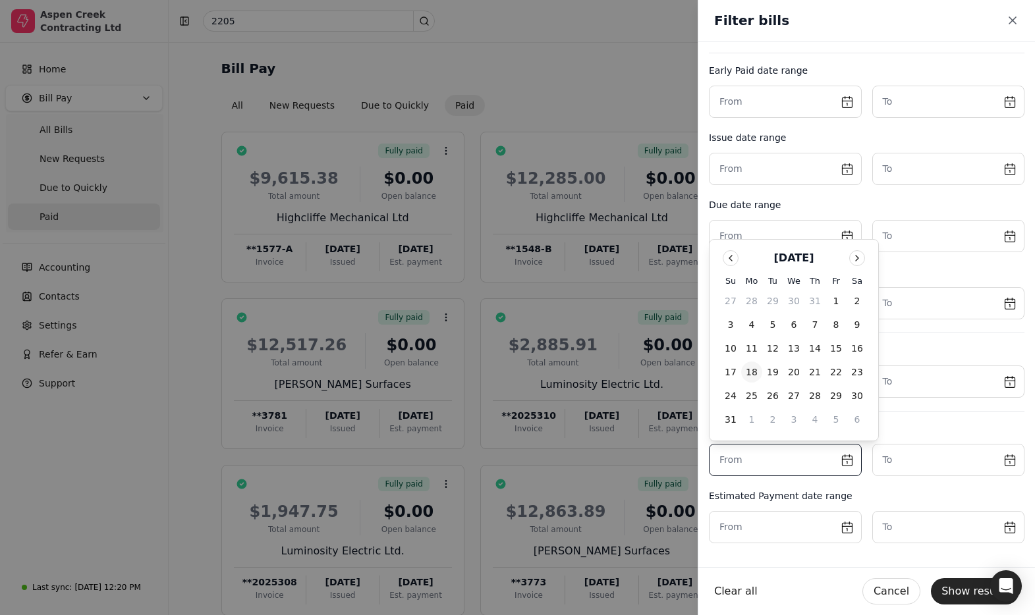
click at [755, 372] on button "18" at bounding box center [751, 372] width 21 height 21
type input "[DATE]"
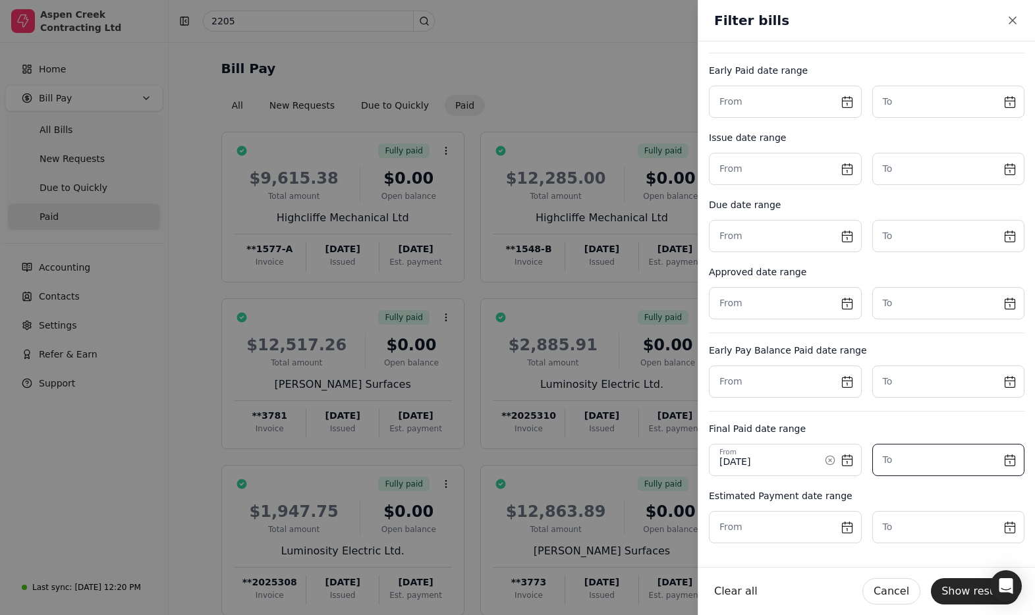
click at [949, 457] on input "text" at bounding box center [948, 460] width 153 height 32
drag, startPoint x: 911, startPoint y: 371, endPoint x: 934, endPoint y: 518, distance: 148.7
click at [911, 371] on button "18" at bounding box center [907, 372] width 21 height 21
type input "[DATE]"
drag, startPoint x: 961, startPoint y: 595, endPoint x: 768, endPoint y: 556, distance: 196.9
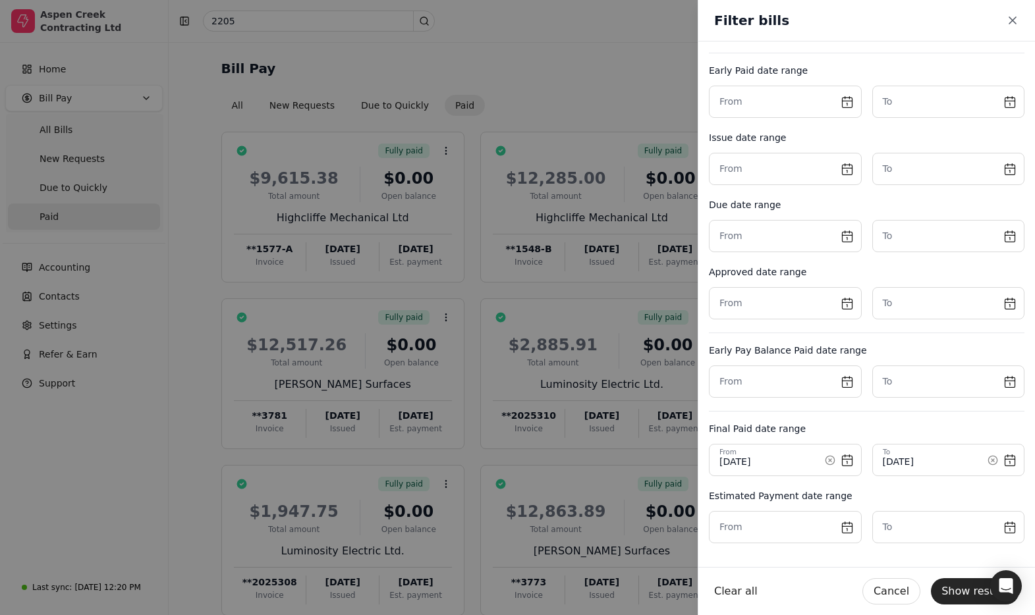
click at [961, 595] on button "Show results" at bounding box center [975, 591] width 88 height 26
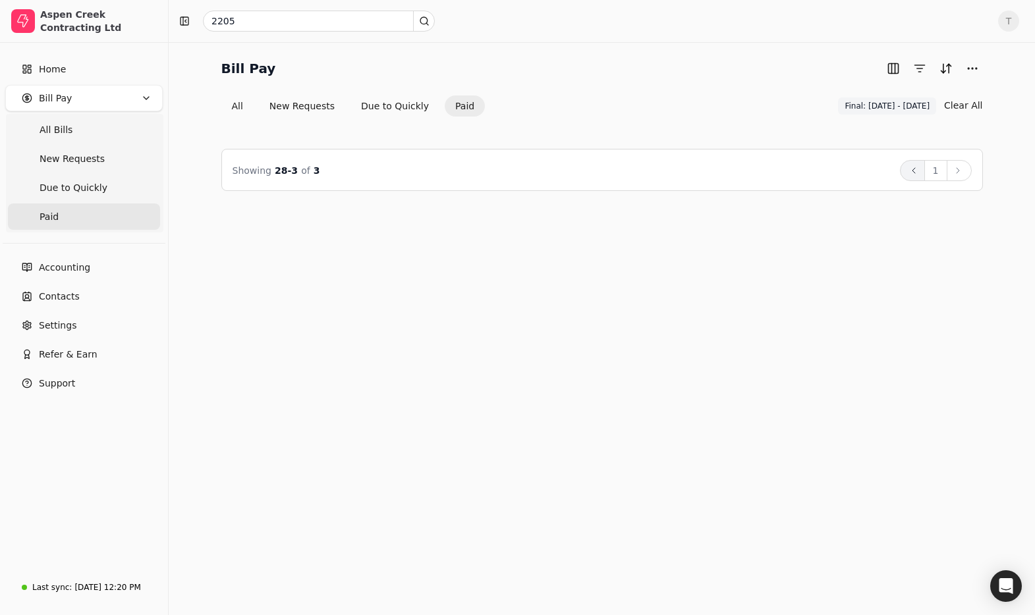
click at [922, 169] on button "Back" at bounding box center [912, 170] width 25 height 21
click at [909, 165] on icon at bounding box center [914, 170] width 11 height 11
click at [913, 161] on button "Back" at bounding box center [912, 170] width 25 height 21
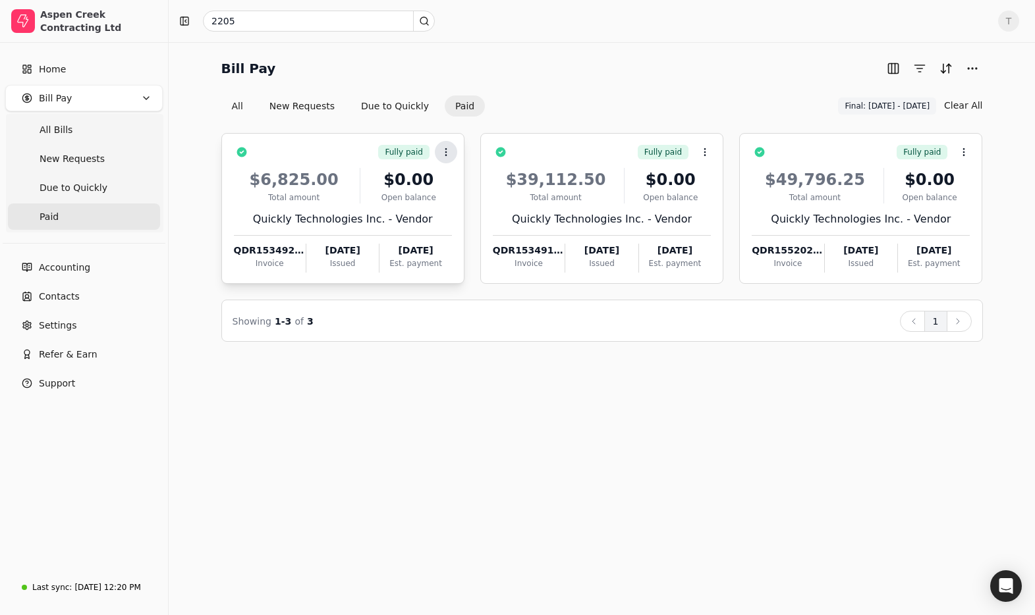
click at [444, 148] on icon at bounding box center [446, 152] width 11 height 11
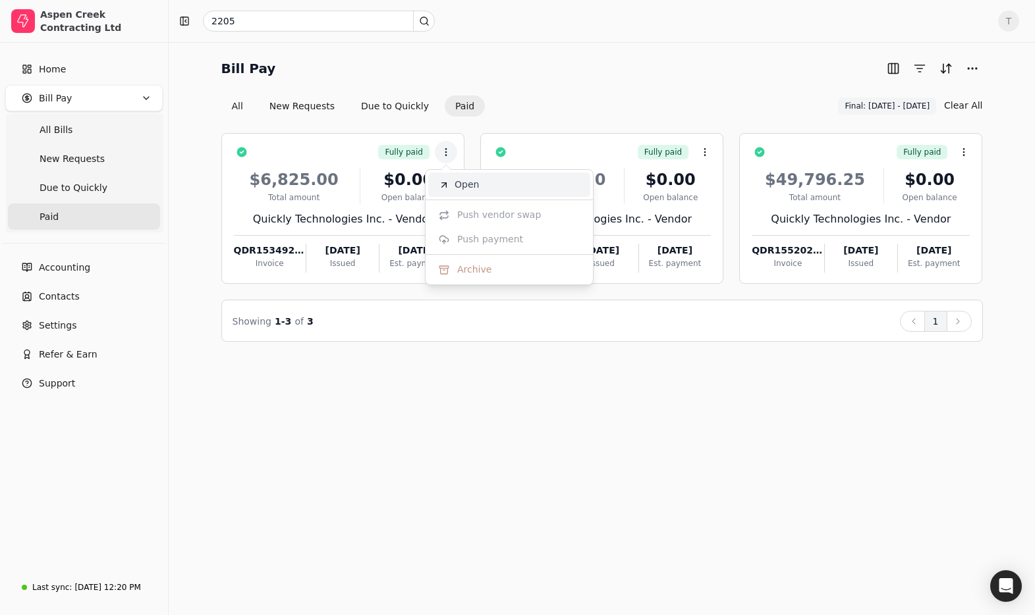
click at [464, 181] on span "Open" at bounding box center [467, 185] width 24 height 14
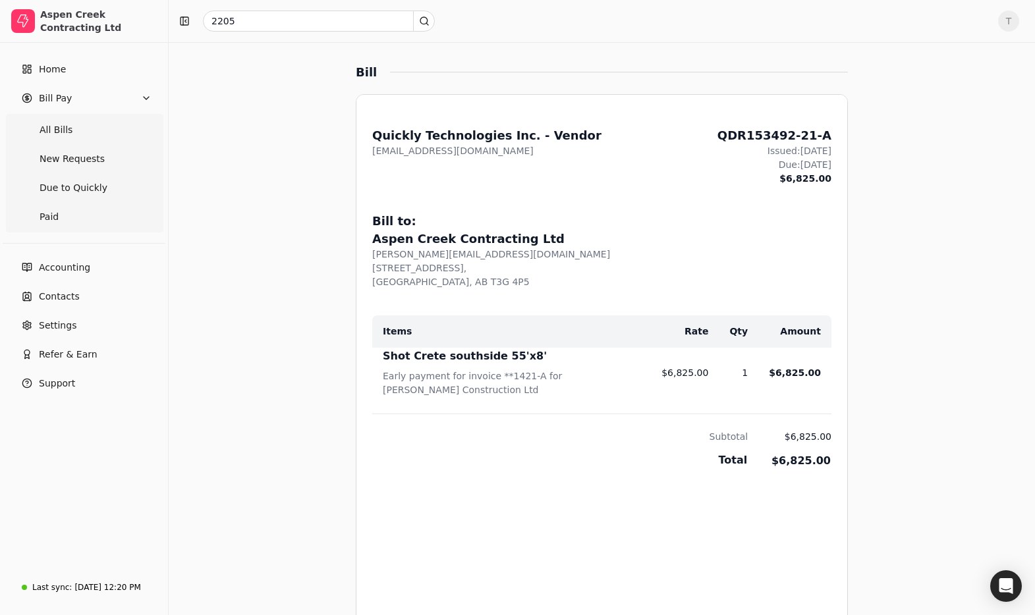
scroll to position [262, 0]
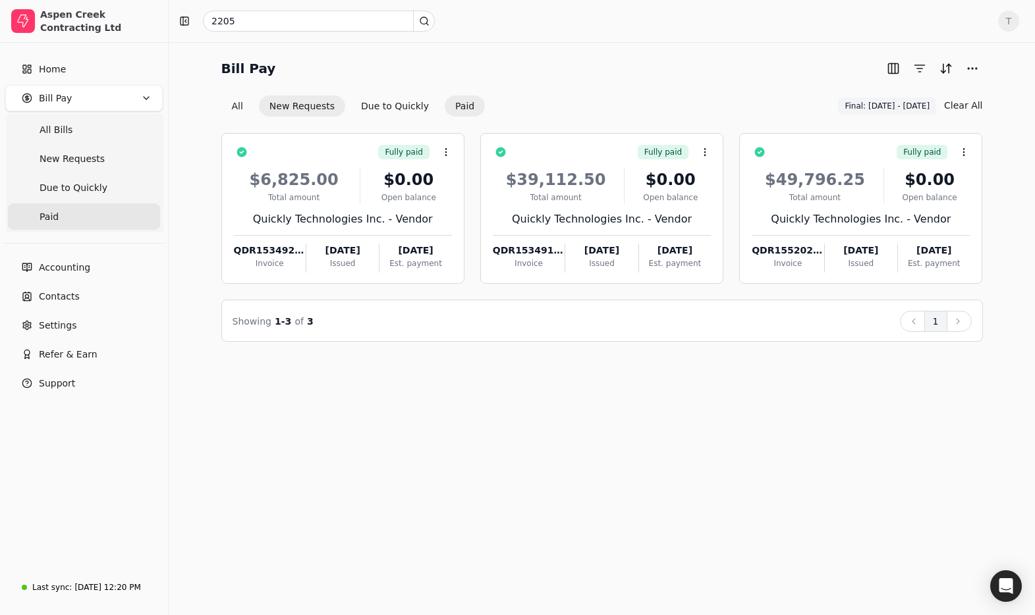
click at [286, 101] on button "New Requests" at bounding box center [302, 106] width 86 height 21
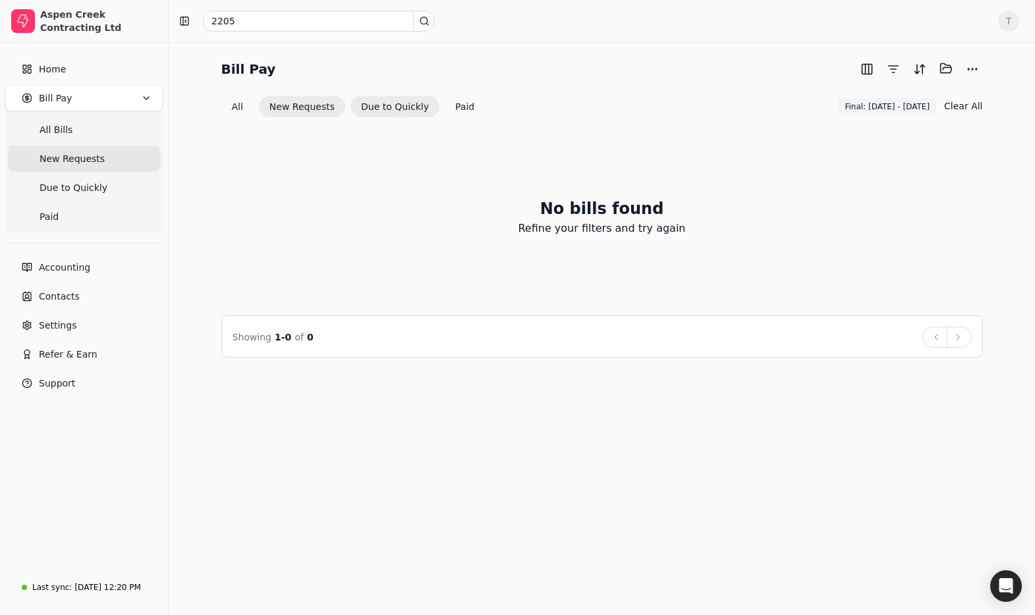
click at [405, 107] on button "Due to Quickly" at bounding box center [395, 106] width 89 height 21
drag, startPoint x: 891, startPoint y: 102, endPoint x: 891, endPoint y: 125, distance: 22.4
click at [891, 103] on span "Final: [DATE] - [DATE]" at bounding box center [887, 107] width 85 height 12
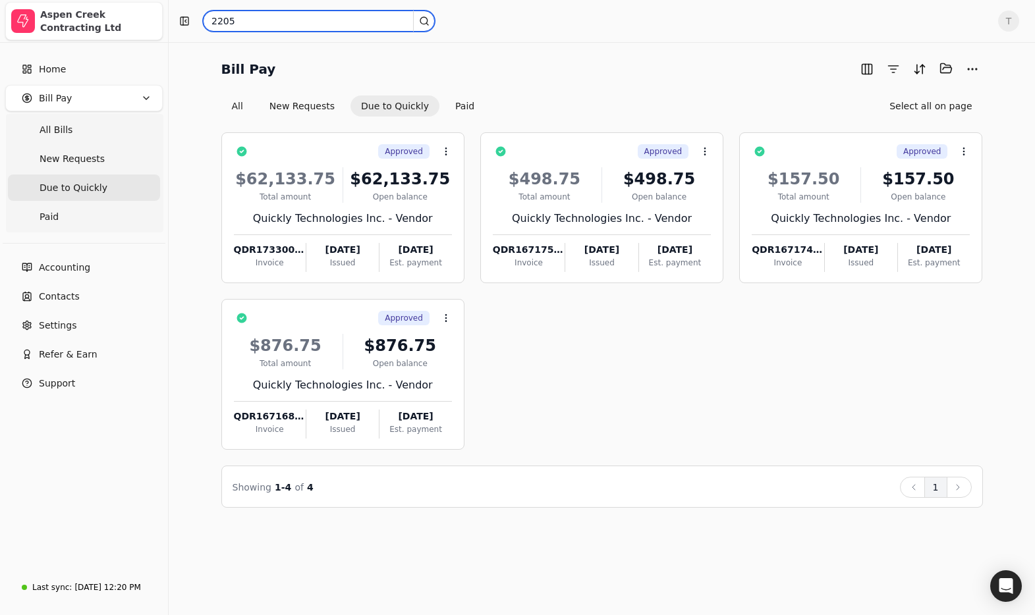
drag, startPoint x: 344, startPoint y: 24, endPoint x: 152, endPoint y: 13, distance: 192.7
click at [152, 13] on div "Aspen Creek Contracting Ltd Home Bill Pay All Bills New Requests Due to Quickly…" at bounding box center [517, 307] width 1035 height 615
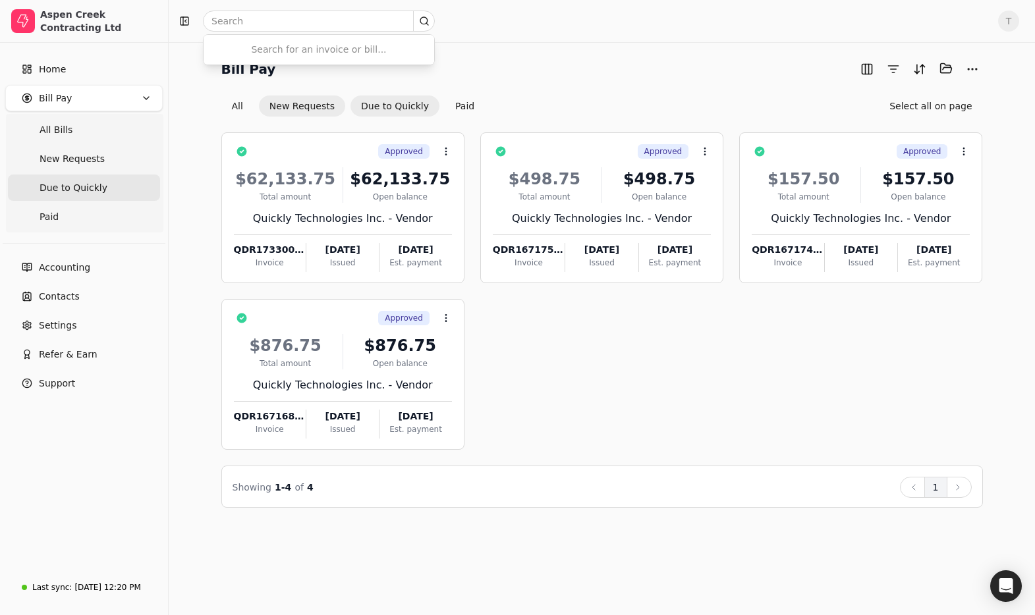
drag, startPoint x: 318, startPoint y: 107, endPoint x: 329, endPoint y: 108, distance: 11.9
click at [318, 107] on button "New Requests" at bounding box center [302, 106] width 86 height 21
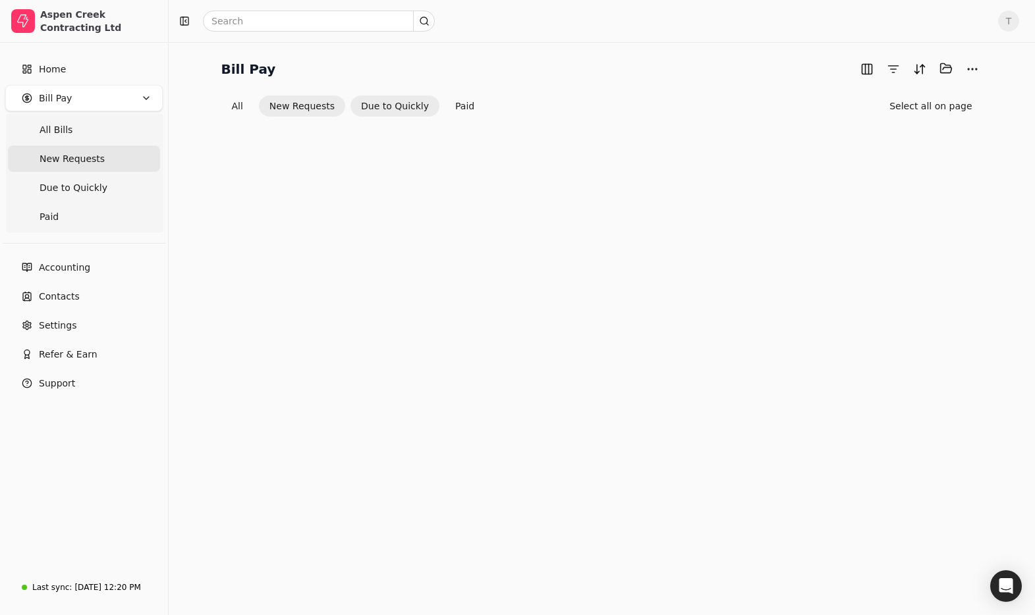
click at [391, 108] on button "Due to Quickly" at bounding box center [395, 106] width 89 height 21
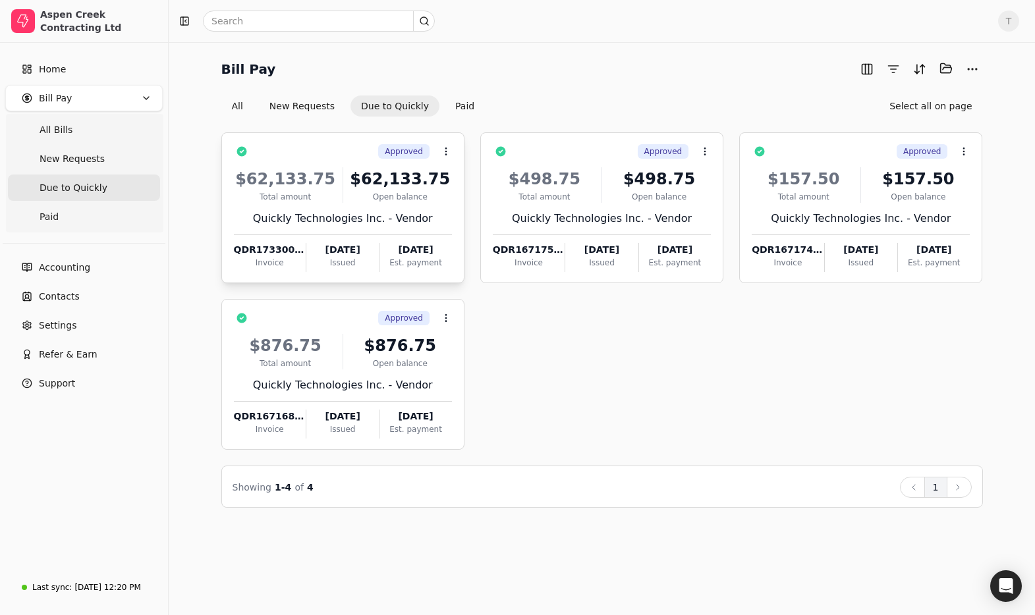
click at [358, 167] on div "$62,133.75" at bounding box center [400, 179] width 103 height 24
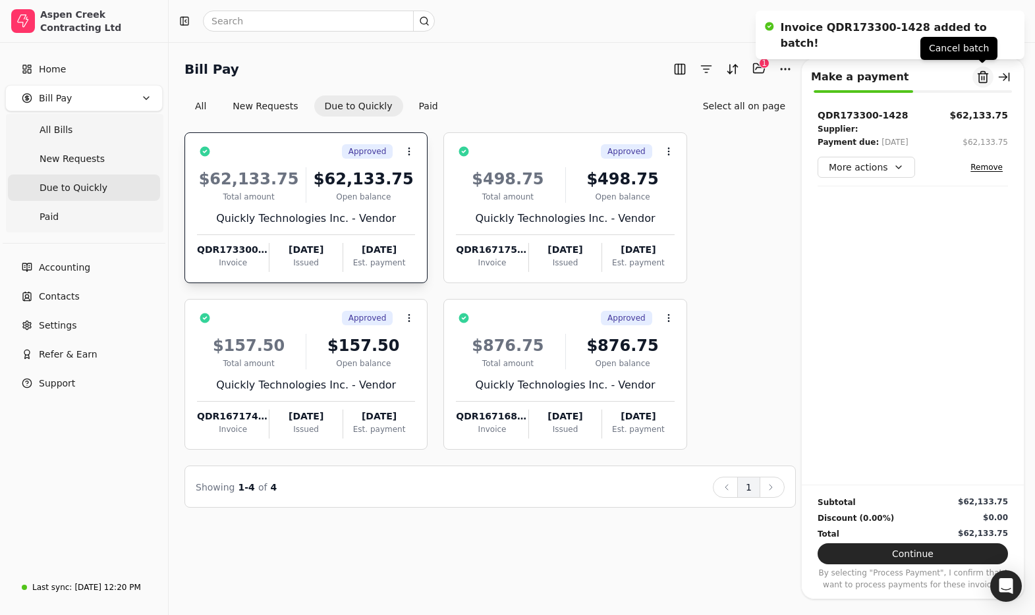
click at [986, 78] on button "Remove from batch" at bounding box center [983, 77] width 21 height 21
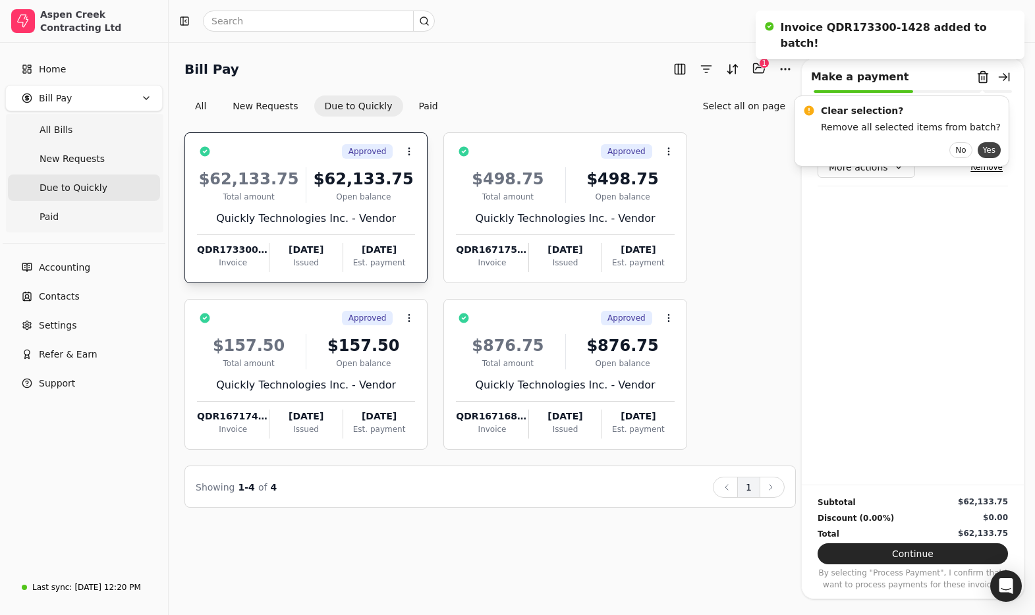
drag, startPoint x: 976, startPoint y: 148, endPoint x: 963, endPoint y: 150, distance: 13.3
click at [978, 148] on button "Yes" at bounding box center [989, 150] width 23 height 16
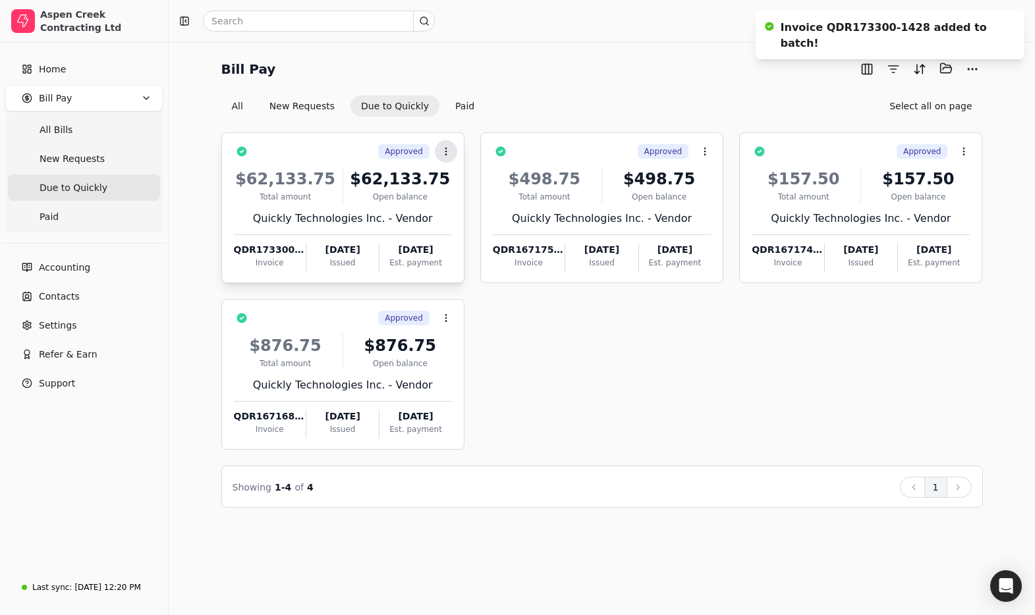
click at [448, 151] on icon at bounding box center [446, 151] width 11 height 11
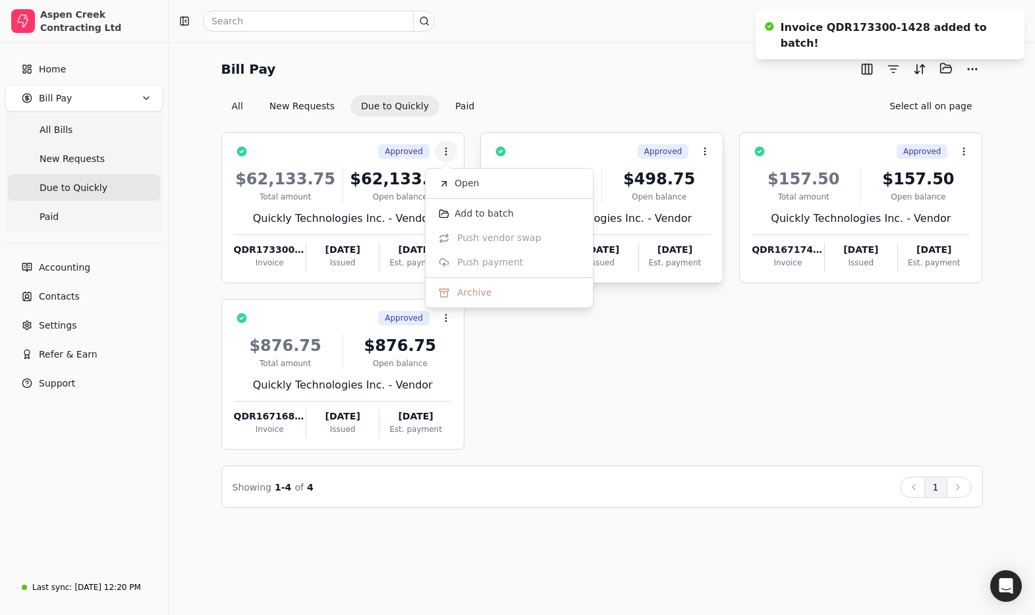
drag, startPoint x: 494, startPoint y: 183, endPoint x: 548, endPoint y: 221, distance: 66.2
click at [494, 183] on li "Open" at bounding box center [509, 183] width 162 height 24
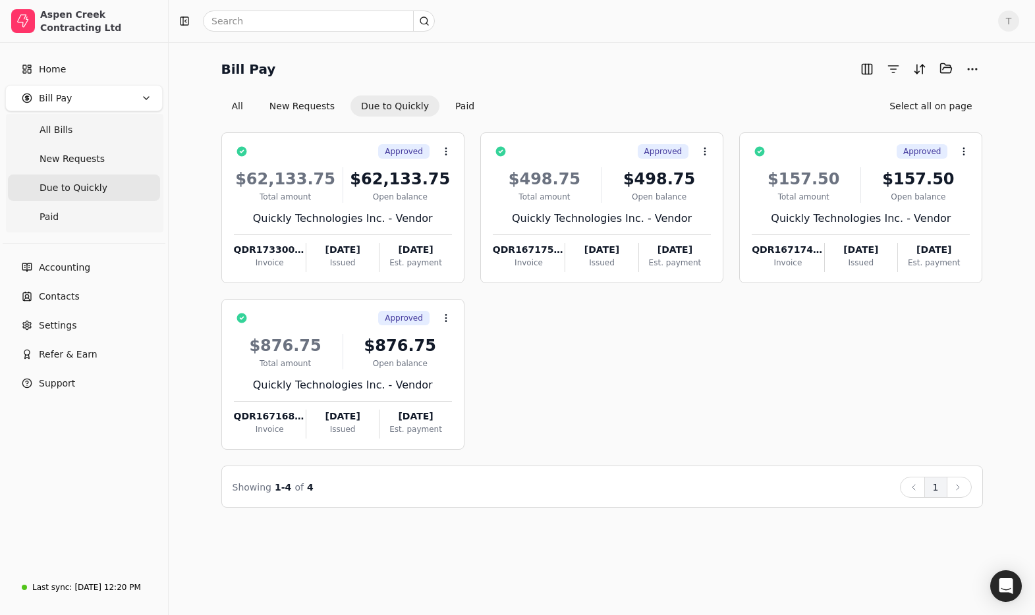
click at [580, 59] on div "Bill Pay Selected items: 0" at bounding box center [602, 69] width 762 height 22
click at [358, 227] on div "$62,133.75 Total amount $62,133.75 Open balance Quickly Technologies Inc. - Ven…" at bounding box center [343, 215] width 218 height 113
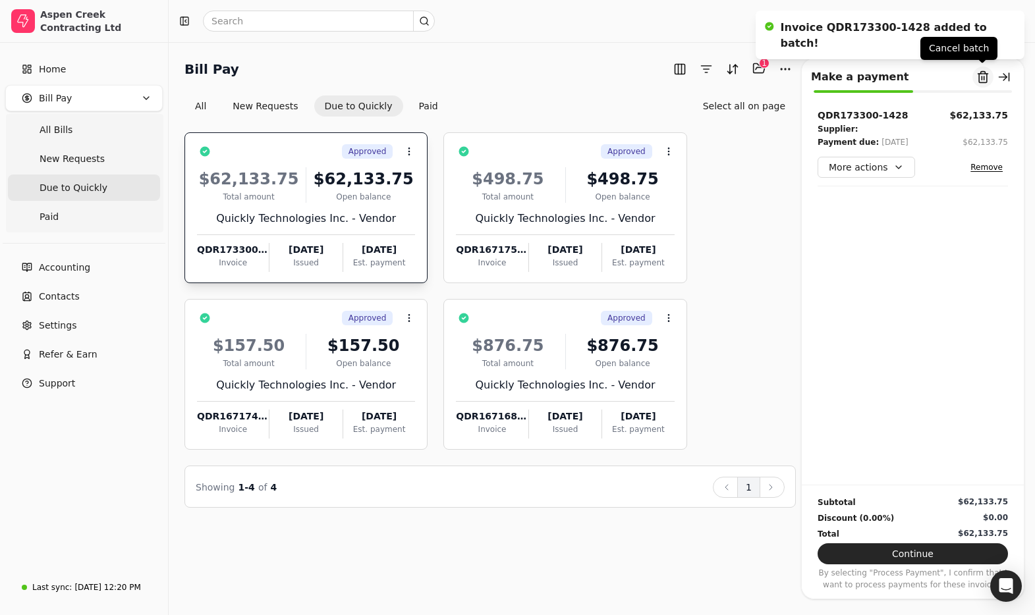
click at [980, 75] on button "Remove from batch" at bounding box center [983, 77] width 21 height 21
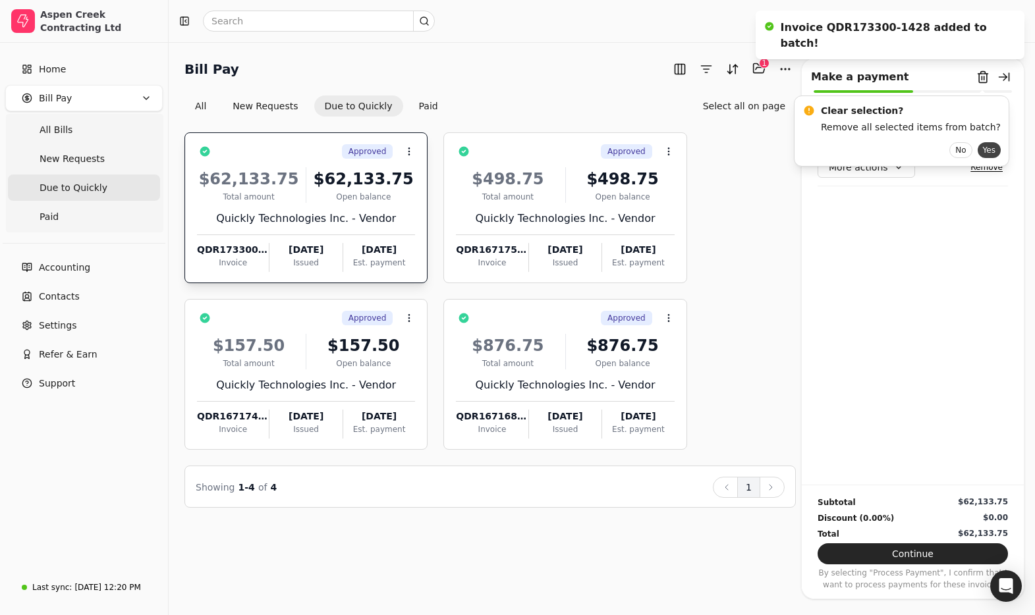
click at [980, 147] on button "Yes" at bounding box center [989, 150] width 23 height 16
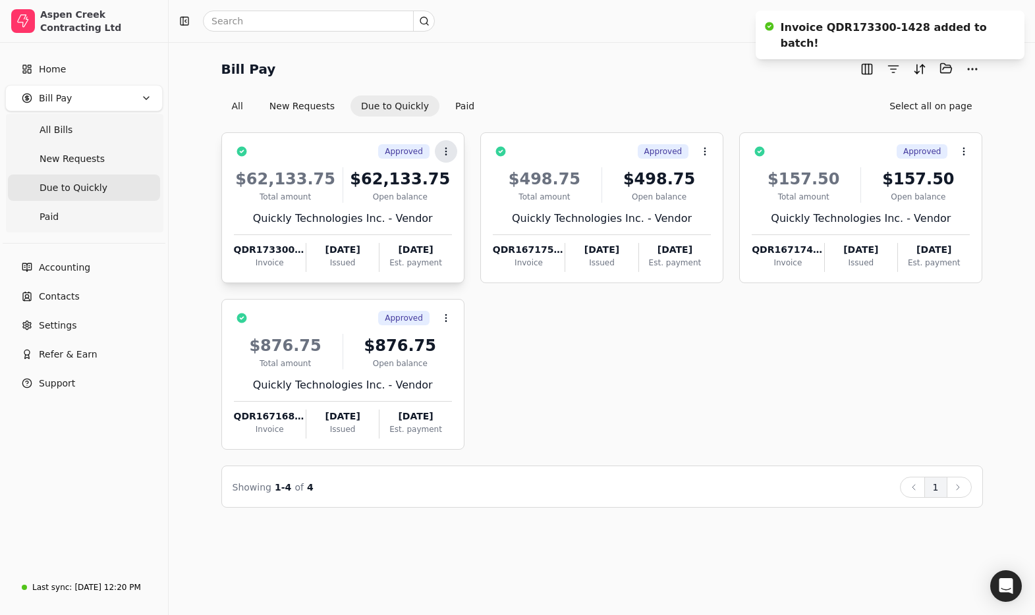
click at [445, 155] on icon at bounding box center [446, 151] width 11 height 11
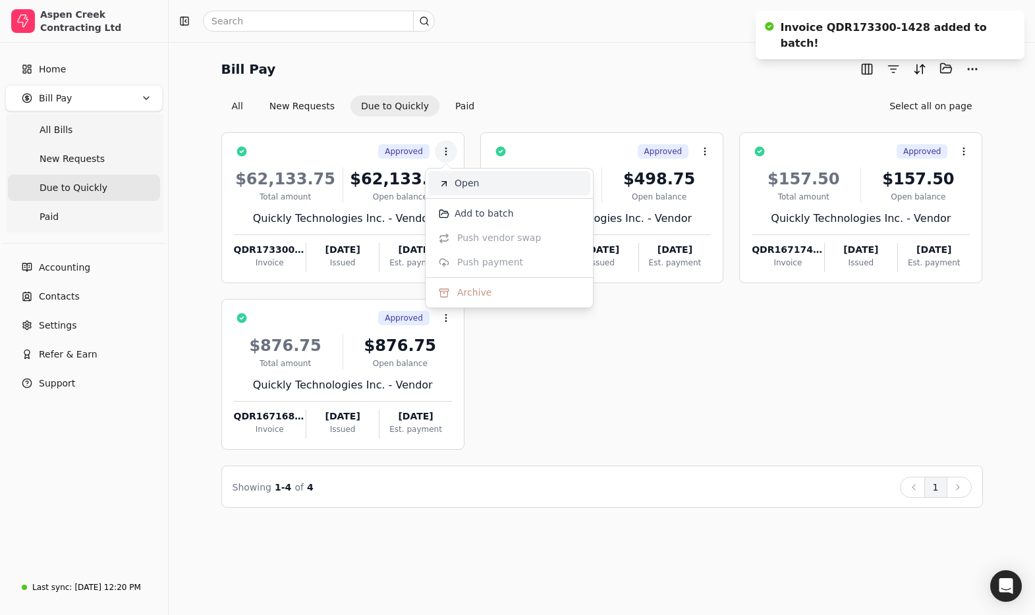
click at [482, 176] on li "Open" at bounding box center [509, 183] width 162 height 24
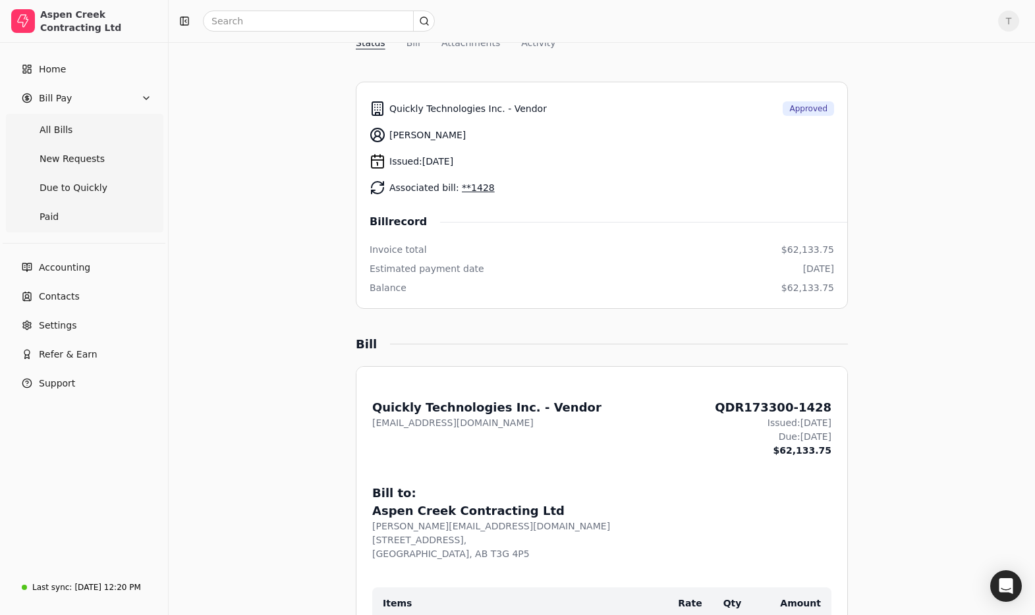
scroll to position [125, 0]
click at [476, 190] on link "**1428" at bounding box center [478, 189] width 33 height 11
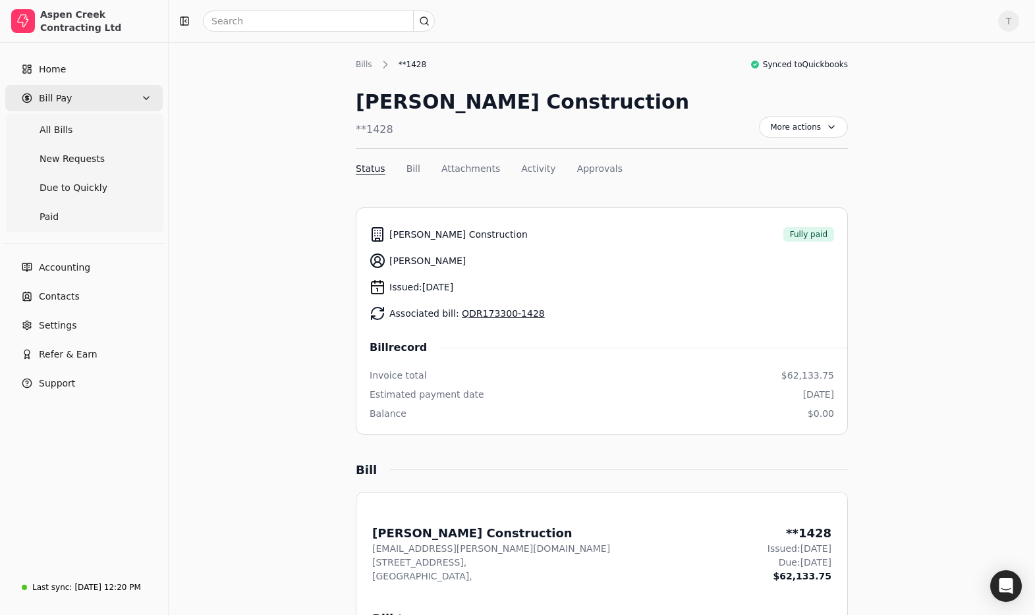
click at [75, 96] on Pay "Bill Pay" at bounding box center [83, 98] width 157 height 26
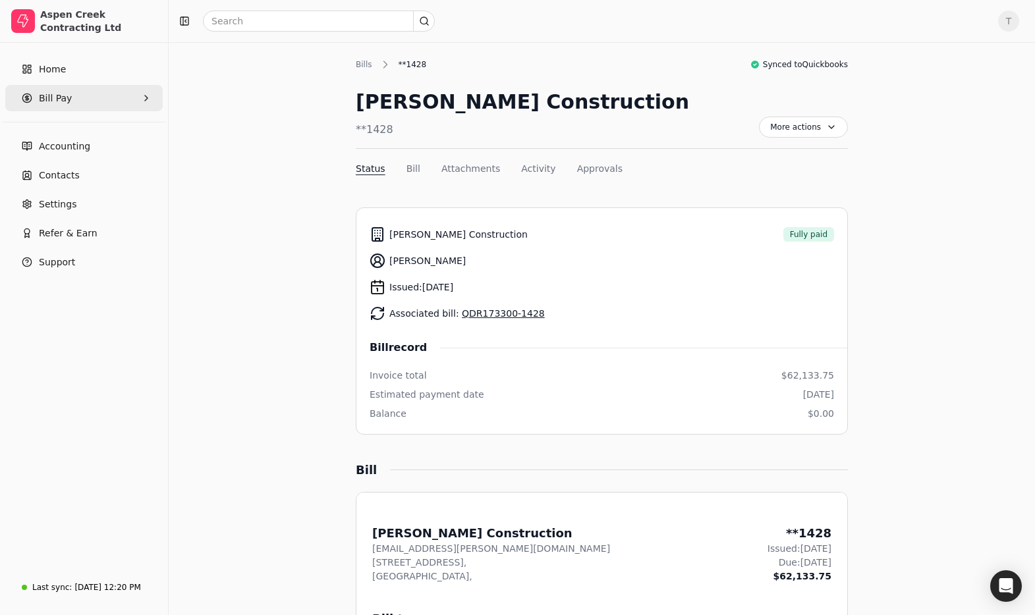
click at [69, 94] on span "Bill Pay" at bounding box center [55, 99] width 33 height 14
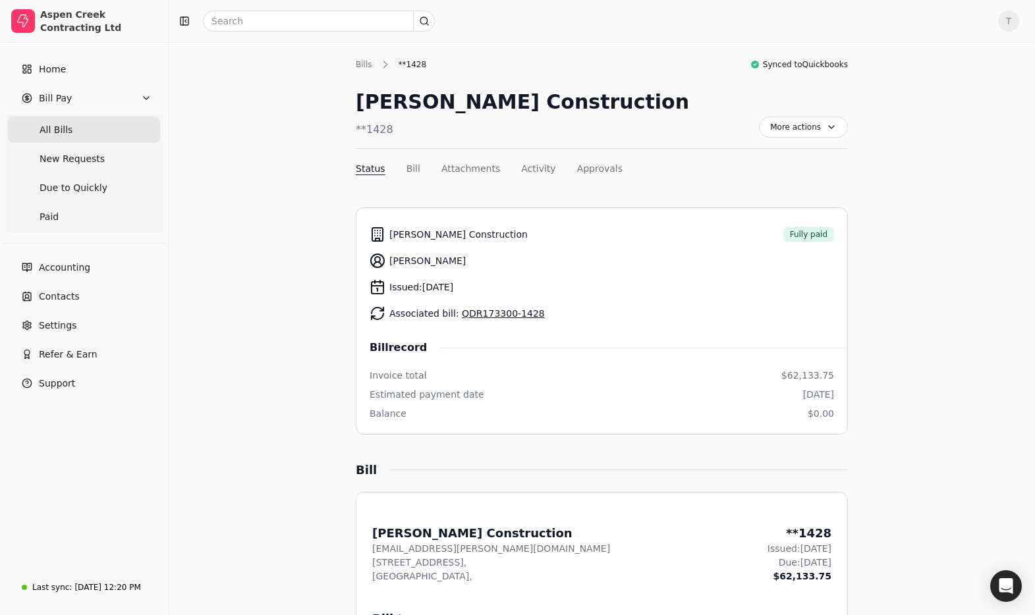
click at [59, 133] on span "All Bills" at bounding box center [56, 130] width 33 height 14
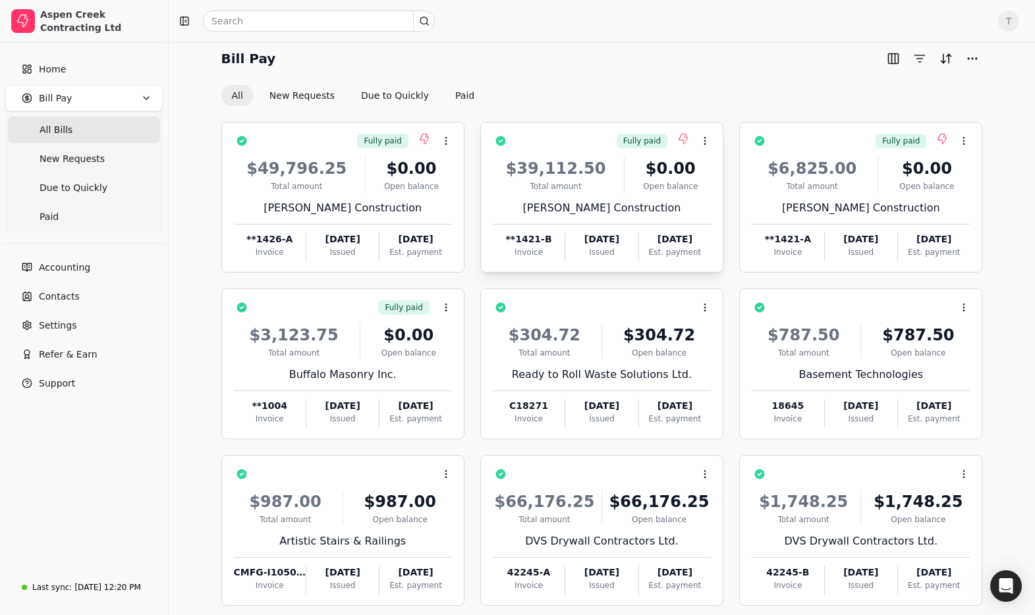
scroll to position [12, 0]
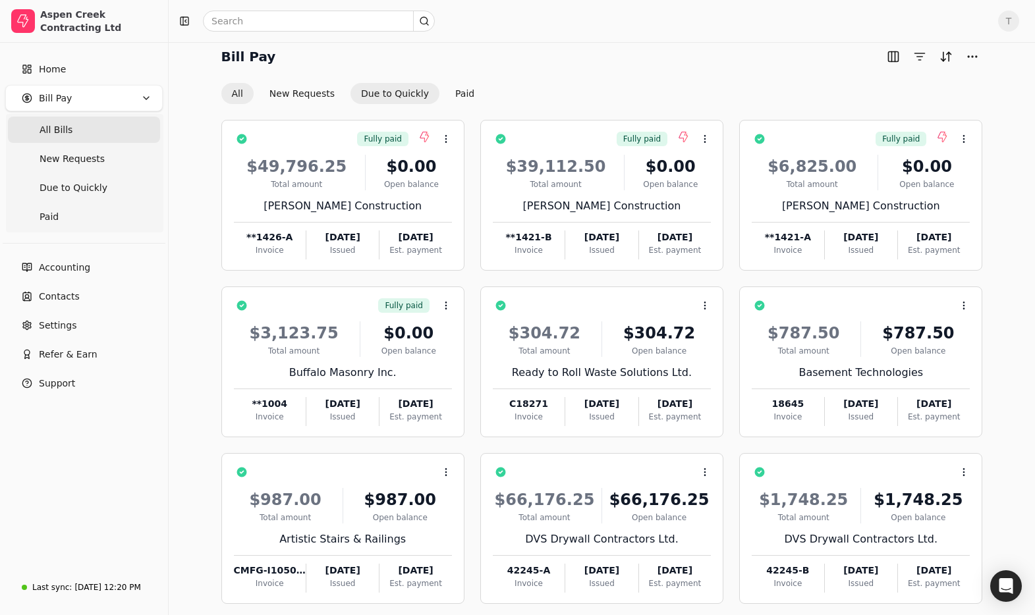
click at [401, 93] on button "Due to Quickly" at bounding box center [395, 93] width 89 height 21
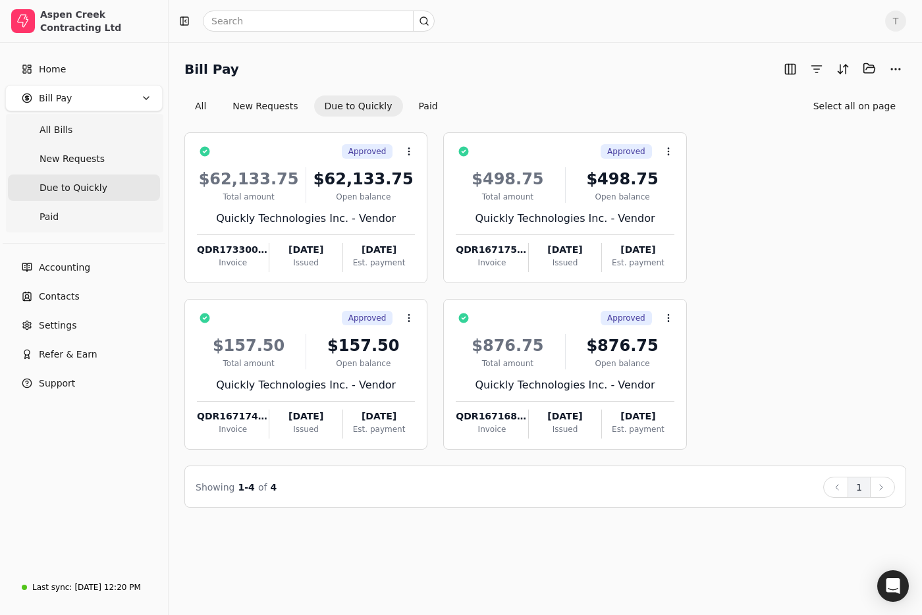
click at [896, 16] on span "T" at bounding box center [896, 21] width 21 height 21
drag, startPoint x: 836, startPoint y: 104, endPoint x: 749, endPoint y: 103, distance: 87.0
click at [836, 104] on link "Sign Out" at bounding box center [833, 99] width 142 height 22
